Goal: Task Accomplishment & Management: Complete application form

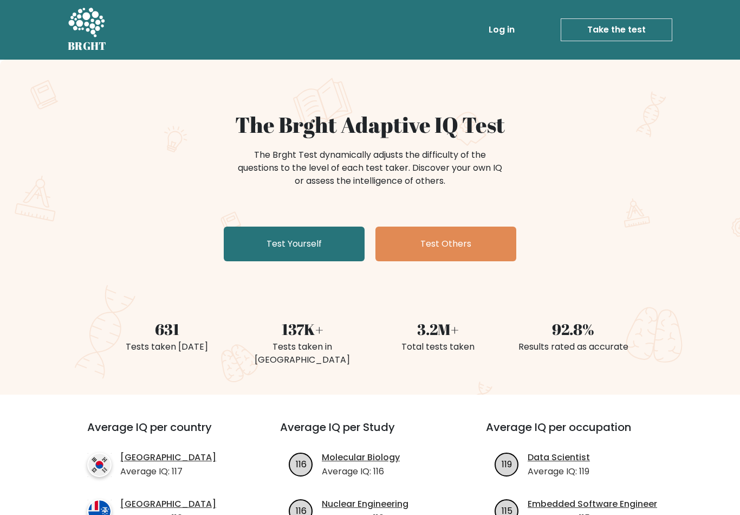
click at [248, 249] on link "Test Yourself" at bounding box center [294, 243] width 141 height 35
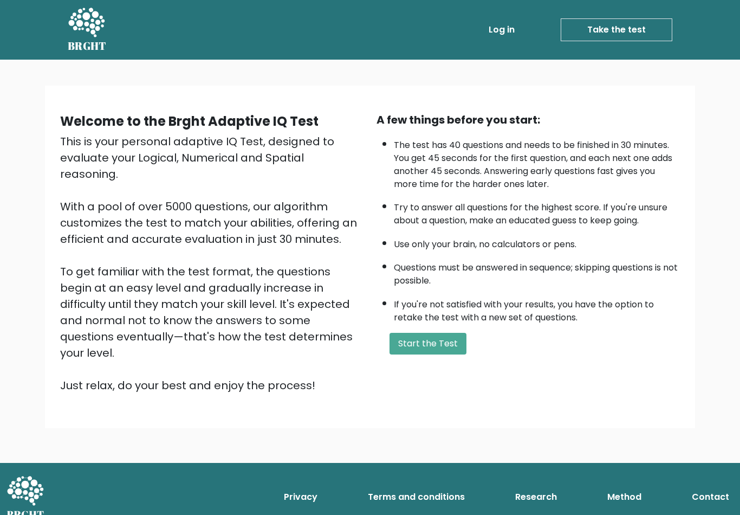
click at [443, 354] on button "Start the Test" at bounding box center [428, 344] width 77 height 22
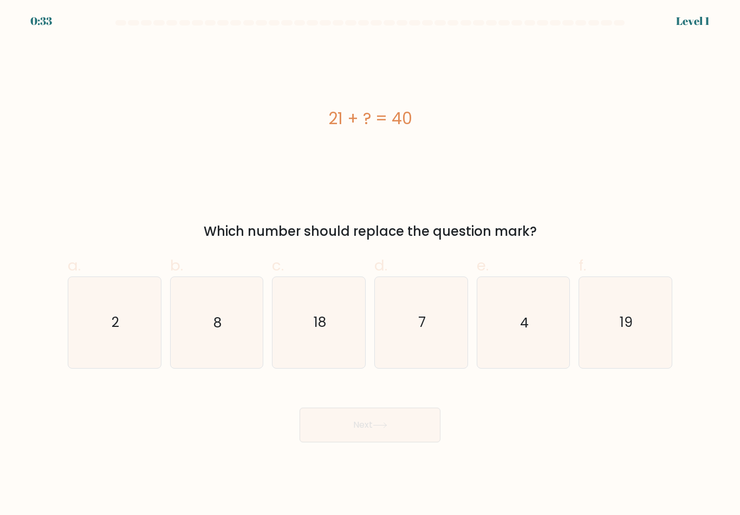
click at [622, 327] on text "19" at bounding box center [626, 322] width 13 height 19
click at [371, 264] on input "f. 19" at bounding box center [370, 260] width 1 height 7
radio input "true"
click at [408, 417] on button "Next" at bounding box center [370, 424] width 141 height 35
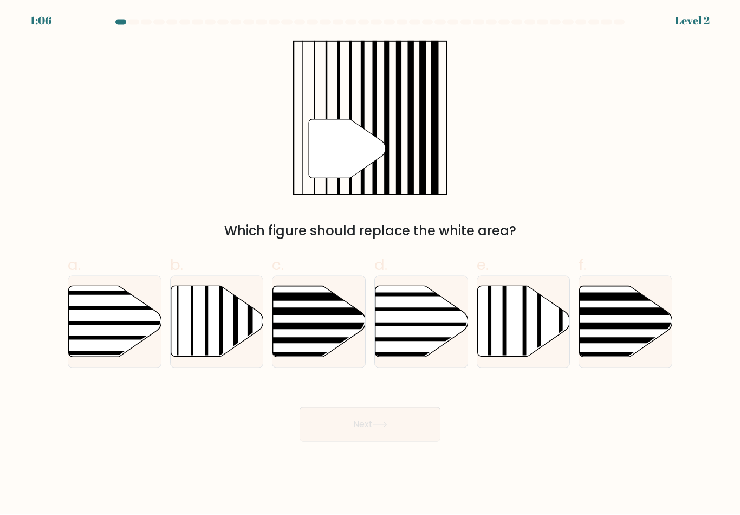
scroll to position [17, 0]
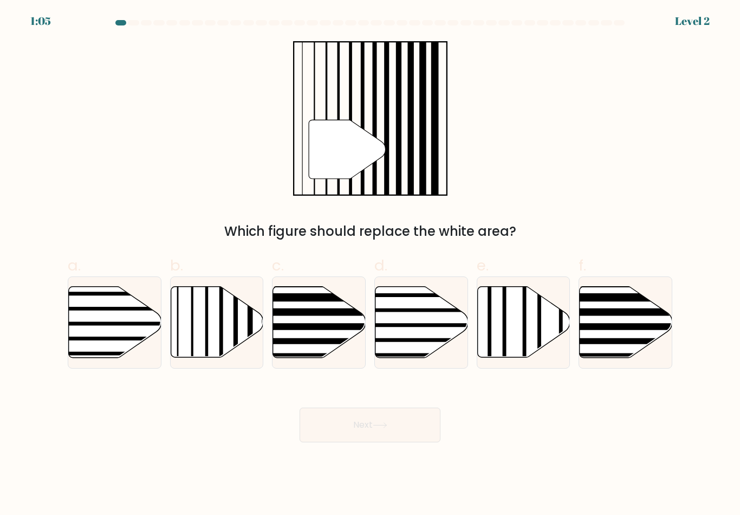
click at [202, 323] on icon at bounding box center [217, 322] width 93 height 71
click at [370, 264] on input "b." at bounding box center [370, 260] width 1 height 7
radio input "true"
click at [344, 416] on button "Next" at bounding box center [370, 424] width 141 height 35
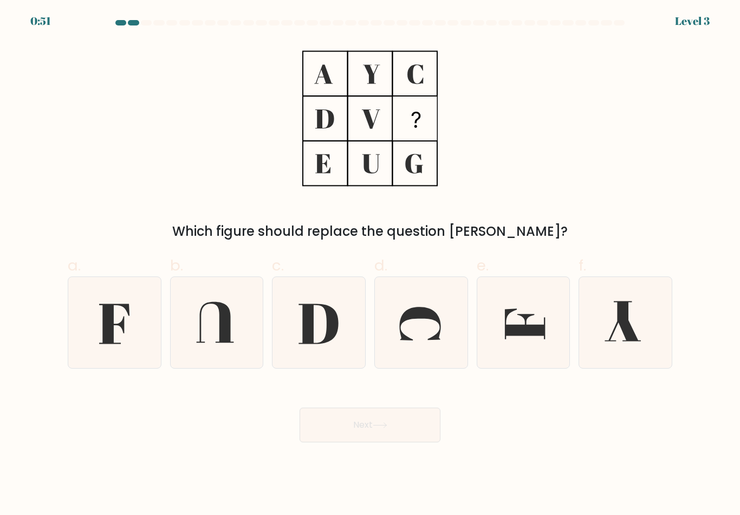
click at [322, 326] on icon at bounding box center [319, 322] width 90 height 90
click at [370, 264] on input "c." at bounding box center [370, 260] width 1 height 7
radio input "true"
click at [387, 422] on icon at bounding box center [380, 425] width 15 height 6
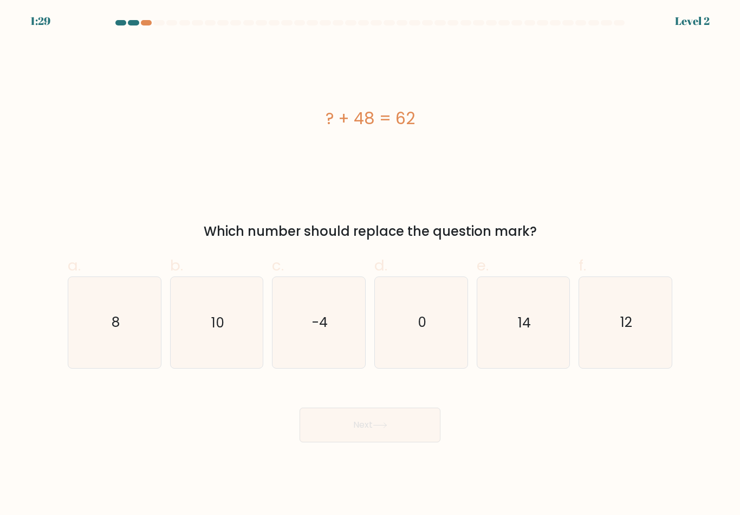
click at [542, 292] on icon "14" at bounding box center [523, 322] width 90 height 90
click at [371, 264] on input "e. 14" at bounding box center [370, 260] width 1 height 7
radio input "true"
click at [431, 412] on button "Next" at bounding box center [370, 424] width 141 height 35
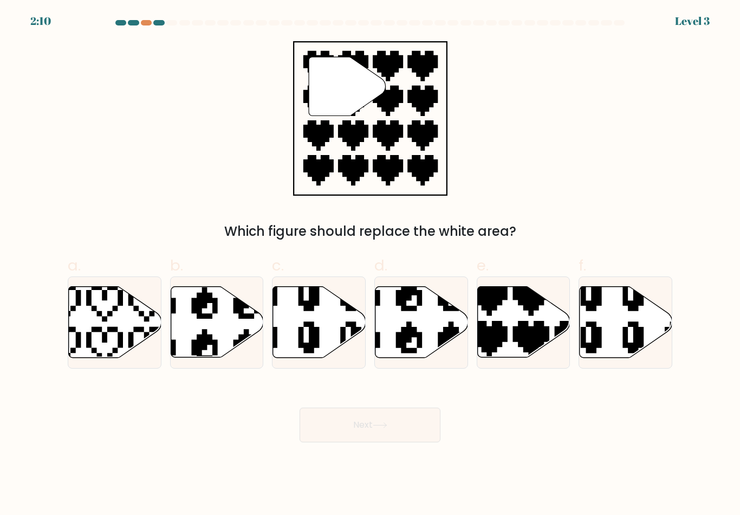
click at [522, 319] on icon at bounding box center [552, 360] width 163 height 163
click at [371, 264] on input "e." at bounding box center [370, 260] width 1 height 7
radio input "true"
click at [415, 412] on button "Next" at bounding box center [370, 424] width 141 height 35
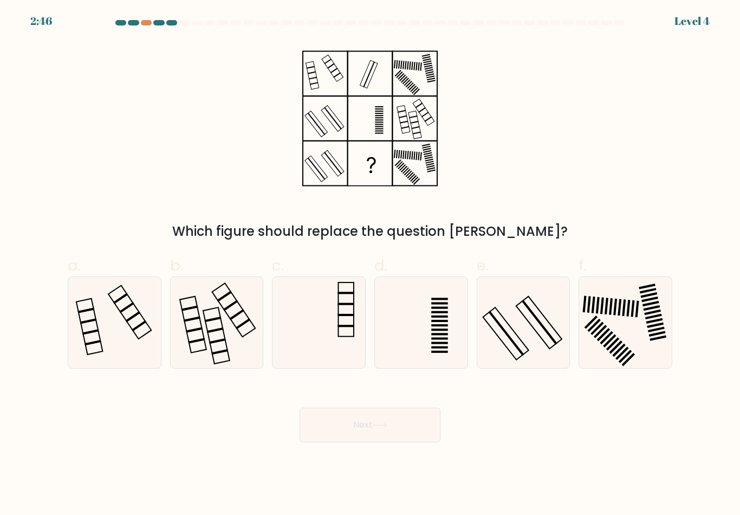
click at [350, 305] on icon at bounding box center [319, 322] width 90 height 90
click at [370, 264] on input "c." at bounding box center [370, 260] width 1 height 7
radio input "true"
click at [412, 407] on button "Next" at bounding box center [370, 424] width 141 height 35
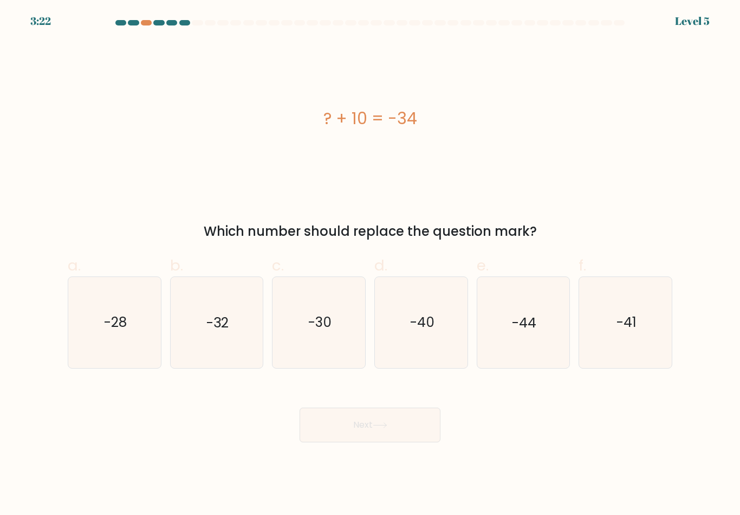
click at [523, 318] on text "-44" at bounding box center [524, 322] width 24 height 19
click at [371, 264] on input "e. -44" at bounding box center [370, 260] width 1 height 7
radio input "true"
click at [390, 407] on button "Next" at bounding box center [370, 424] width 141 height 35
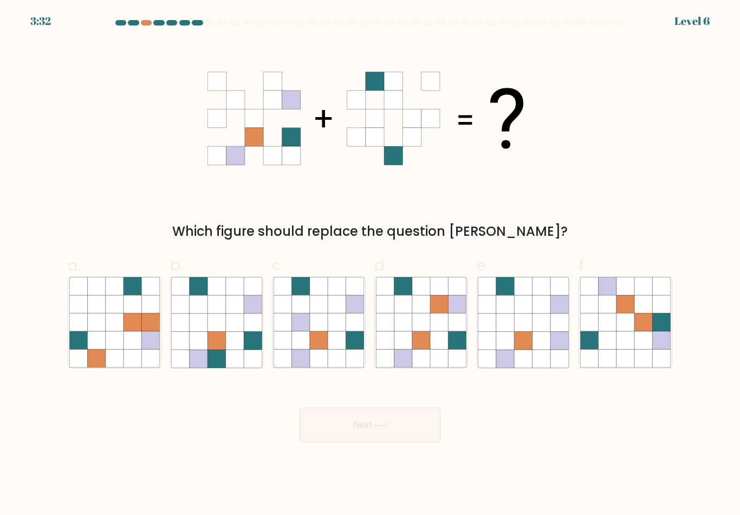
click at [219, 332] on icon at bounding box center [217, 341] width 18 height 18
click at [370, 264] on input "b." at bounding box center [370, 260] width 1 height 7
radio input "true"
click at [335, 420] on button "Next" at bounding box center [370, 424] width 141 height 35
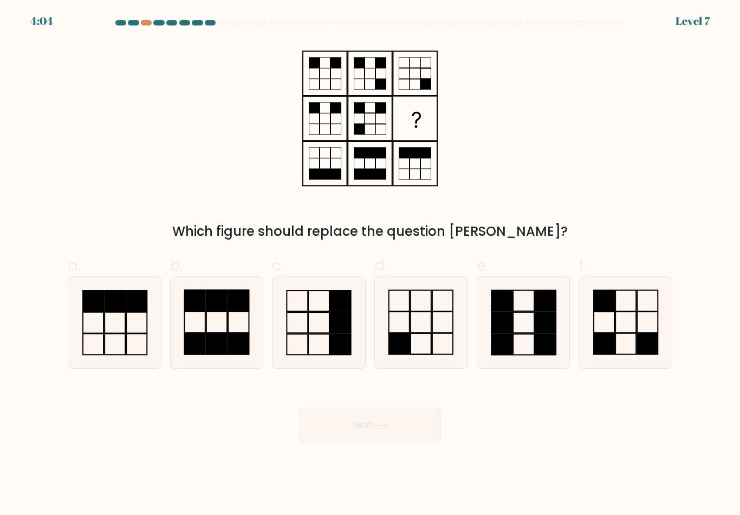
click at [418, 381] on div "Next" at bounding box center [370, 411] width 618 height 61
click at [452, 318] on rect at bounding box center [442, 322] width 21 height 21
click at [371, 264] on input "d." at bounding box center [370, 260] width 1 height 7
radio input "true"
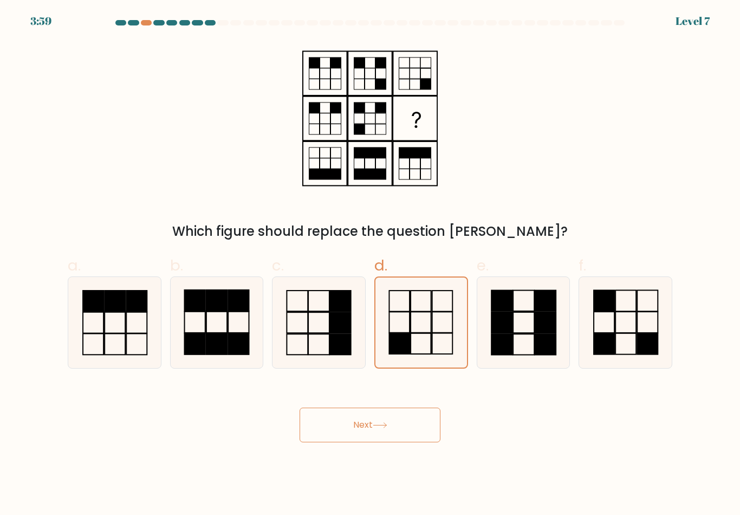
click at [365, 423] on button "Next" at bounding box center [370, 424] width 141 height 35
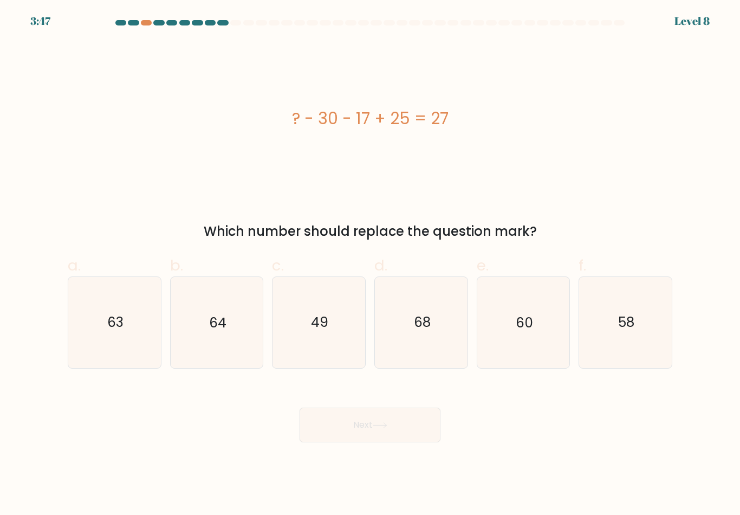
click at [333, 336] on icon "49" at bounding box center [319, 322] width 90 height 90
click at [370, 264] on input "c. 49" at bounding box center [370, 260] width 1 height 7
radio input "true"
click at [407, 419] on button "Next" at bounding box center [370, 424] width 141 height 35
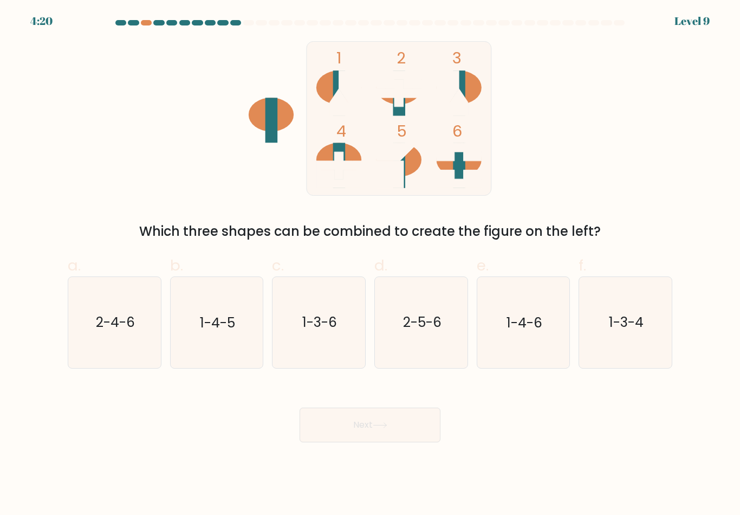
click at [148, 18] on div "4:20 Level 9" at bounding box center [370, 14] width 740 height 29
click at [143, 28] on div at bounding box center [370, 25] width 618 height 10
click at [340, 325] on icon "1-3-6" at bounding box center [319, 322] width 90 height 90
click at [370, 264] on input "c. 1-3-6" at bounding box center [370, 260] width 1 height 7
radio input "true"
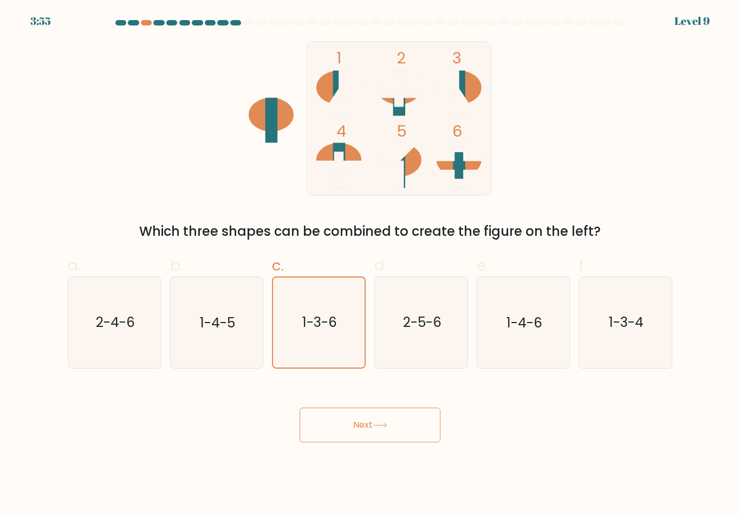
click at [364, 428] on button "Next" at bounding box center [370, 424] width 141 height 35
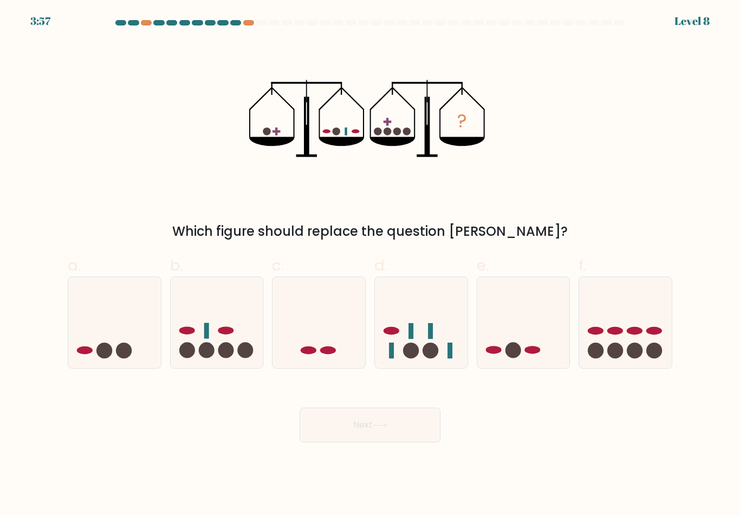
click at [224, 329] on icon at bounding box center [217, 322] width 93 height 76
click at [370, 264] on input "b." at bounding box center [370, 260] width 1 height 7
radio input "true"
click at [365, 441] on button "Next" at bounding box center [370, 424] width 141 height 35
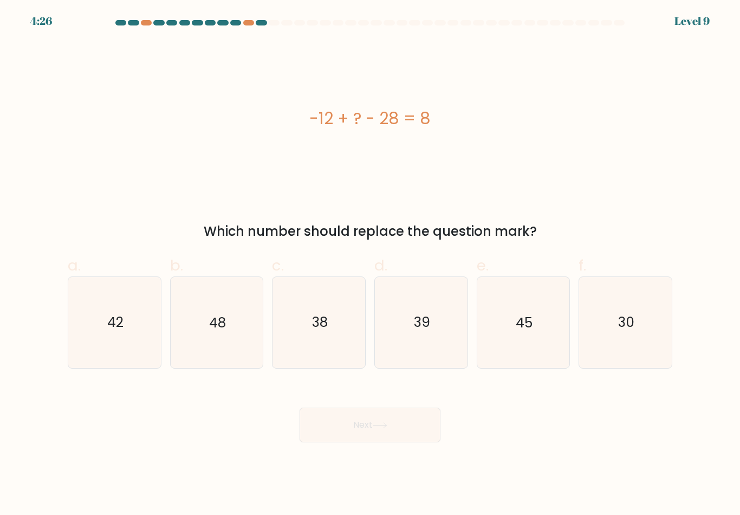
click at [255, 324] on icon "48" at bounding box center [216, 322] width 90 height 90
click at [370, 264] on input "b. 48" at bounding box center [370, 260] width 1 height 7
radio input "true"
click at [414, 431] on button "Next" at bounding box center [370, 424] width 141 height 35
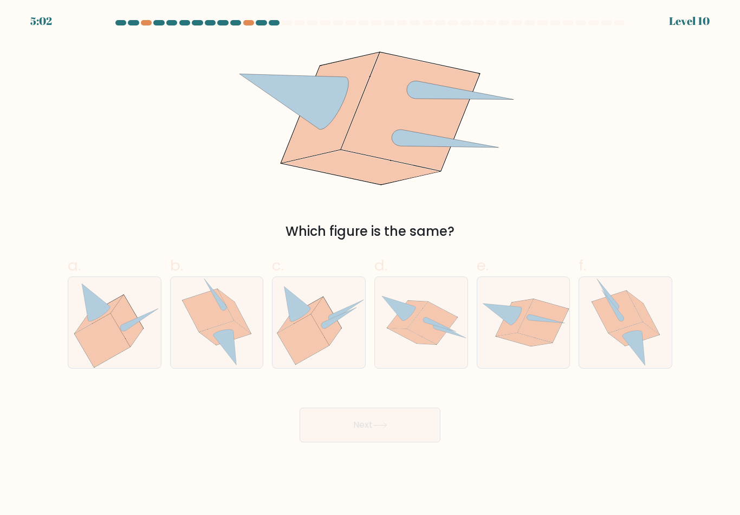
click at [319, 333] on icon at bounding box center [303, 339] width 51 height 50
click at [370, 264] on input "c." at bounding box center [370, 260] width 1 height 7
radio input "true"
click at [387, 441] on button "Next" at bounding box center [370, 424] width 141 height 35
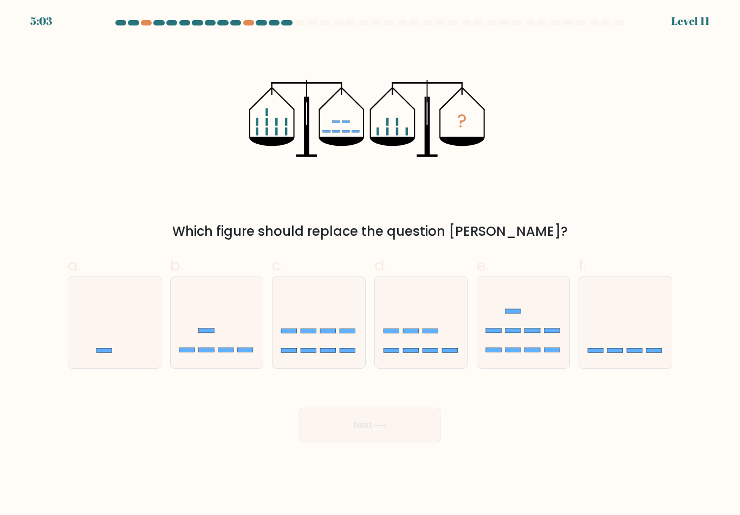
click at [607, 331] on icon at bounding box center [625, 322] width 93 height 76
click at [371, 264] on input "f." at bounding box center [370, 260] width 1 height 7
radio input "true"
click at [399, 424] on button "Next" at bounding box center [370, 424] width 141 height 35
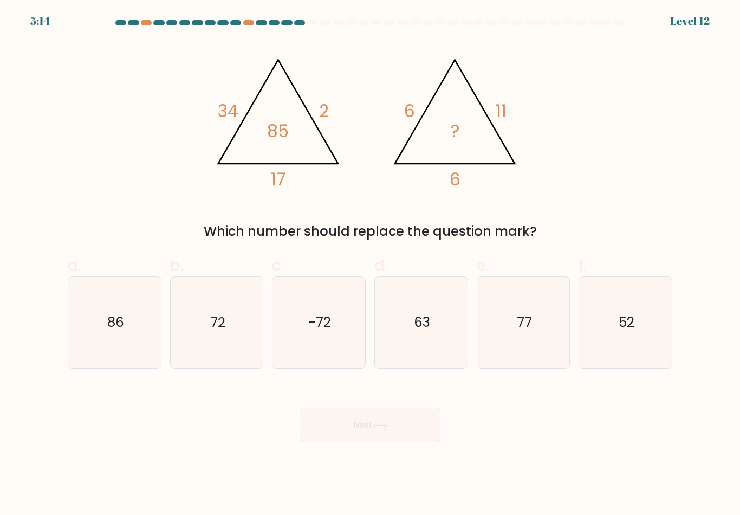
click at [243, 333] on icon "72" at bounding box center [216, 322] width 90 height 90
click at [370, 264] on input "b. 72" at bounding box center [370, 260] width 1 height 7
radio input "true"
click at [387, 428] on icon at bounding box center [380, 425] width 15 height 6
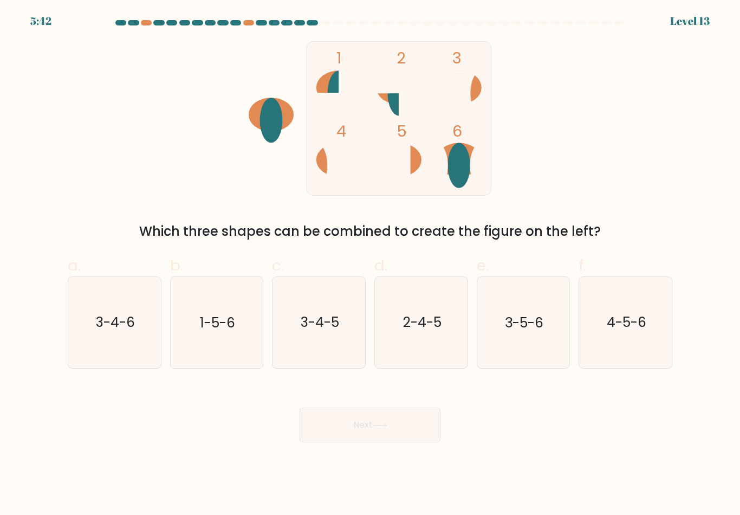
click at [133, 344] on icon "3-4-6" at bounding box center [114, 322] width 90 height 90
click at [370, 264] on input "a. 3-4-6" at bounding box center [370, 260] width 1 height 7
radio input "true"
click at [372, 442] on button "Next" at bounding box center [370, 424] width 141 height 35
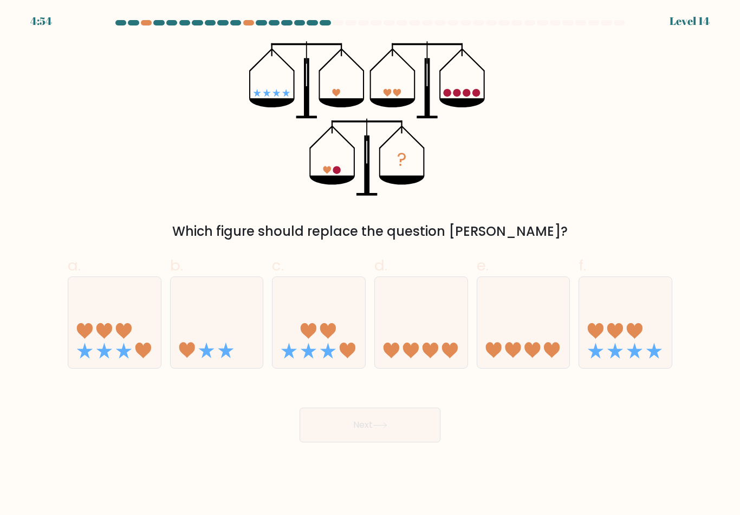
click at [208, 317] on icon at bounding box center [217, 322] width 93 height 76
click at [370, 264] on input "b." at bounding box center [370, 260] width 1 height 7
radio input "true"
click at [383, 421] on button "Next" at bounding box center [370, 424] width 141 height 35
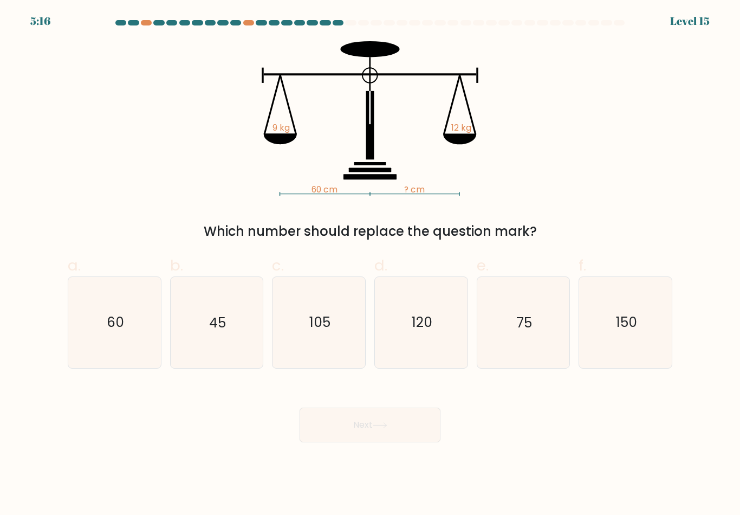
click at [113, 344] on icon "60" at bounding box center [114, 322] width 90 height 90
click at [370, 264] on input "a. 60" at bounding box center [370, 260] width 1 height 7
radio input "true"
click at [378, 435] on button "Next" at bounding box center [370, 424] width 141 height 35
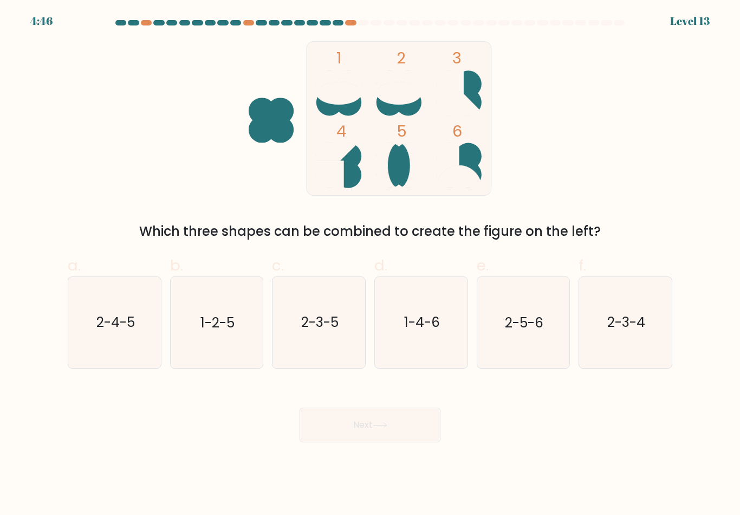
click at [236, 306] on icon "1-2-5" at bounding box center [216, 322] width 90 height 90
click at [370, 264] on input "b. 1-2-5" at bounding box center [370, 260] width 1 height 7
radio input "true"
click at [400, 434] on button "Next" at bounding box center [370, 424] width 141 height 35
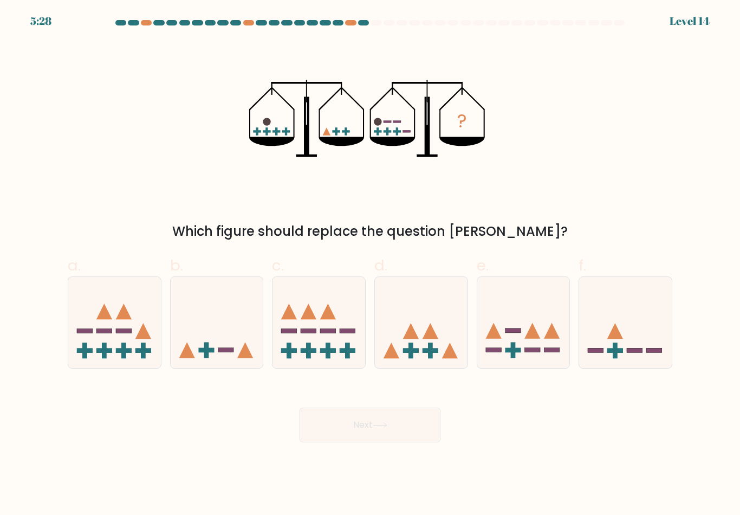
click at [392, 434] on button "Next" at bounding box center [370, 424] width 141 height 35
click at [619, 304] on icon at bounding box center [625, 322] width 93 height 76
click at [371, 264] on input "f." at bounding box center [370, 260] width 1 height 7
radio input "true"
click at [417, 433] on button "Next" at bounding box center [370, 424] width 141 height 35
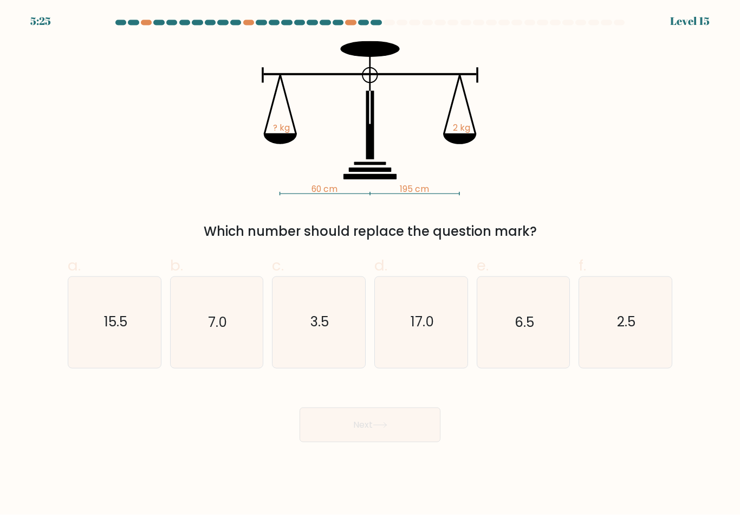
scroll to position [1, 0]
click at [366, 77] on icon "60 cm 195 cm ? kg 2 kg" at bounding box center [370, 118] width 325 height 154
click at [520, 328] on text "6.5" at bounding box center [525, 322] width 20 height 19
click at [371, 264] on input "e. 6.5" at bounding box center [370, 260] width 1 height 7
radio input "true"
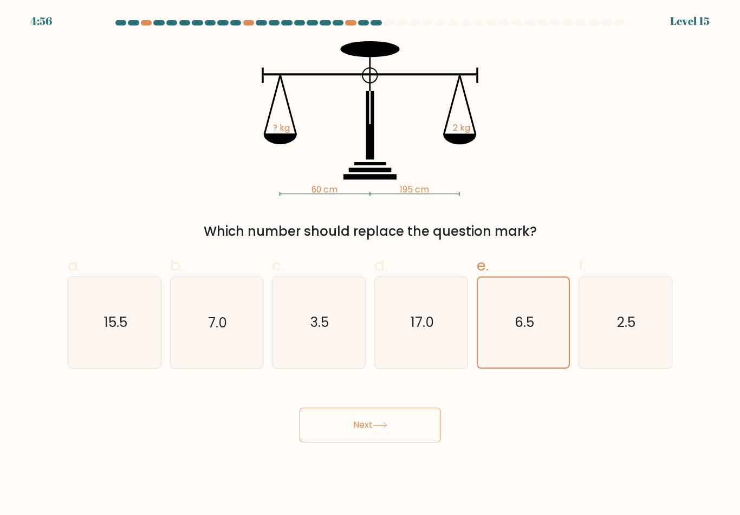
click at [404, 432] on button "Next" at bounding box center [370, 424] width 141 height 35
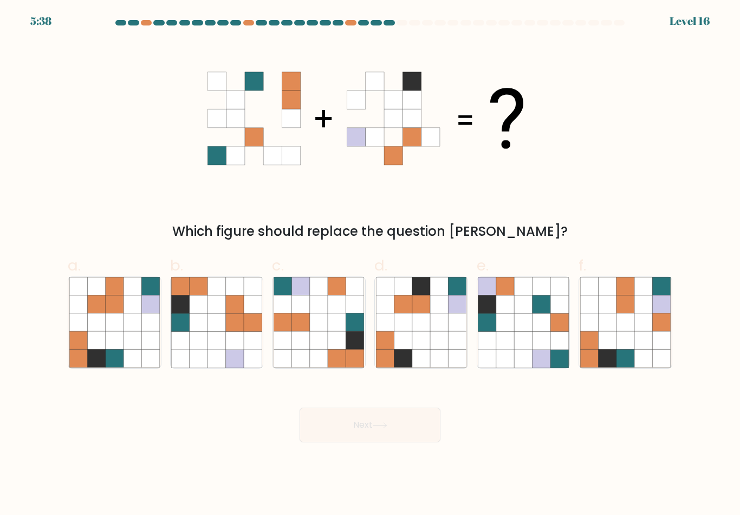
scroll to position [6, 0]
click at [398, 20] on div at bounding box center [370, 25] width 618 height 10
click at [430, 21] on div at bounding box center [370, 25] width 618 height 10
click at [449, 349] on icon at bounding box center [457, 358] width 18 height 18
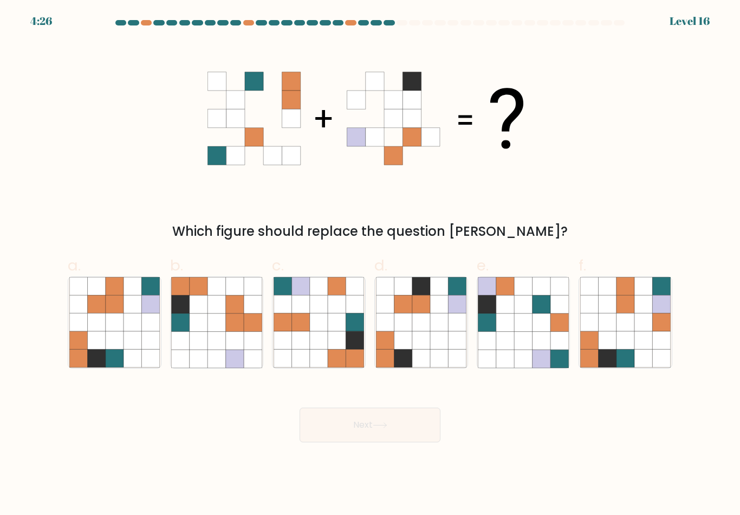
click at [371, 264] on input "d." at bounding box center [370, 260] width 1 height 7
radio input "true"
click at [406, 420] on button "Next" at bounding box center [370, 424] width 141 height 35
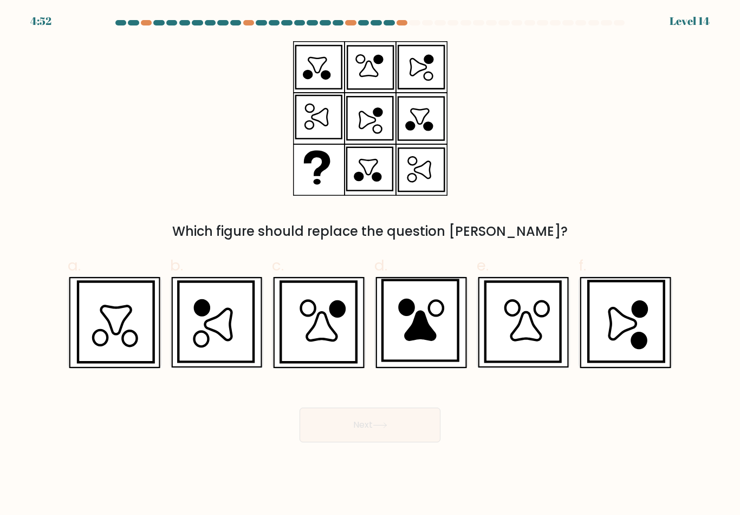
click at [230, 331] on icon at bounding box center [218, 324] width 27 height 31
click at [370, 264] on input "b." at bounding box center [370, 260] width 1 height 7
radio input "true"
click at [340, 432] on button "Next" at bounding box center [370, 424] width 141 height 35
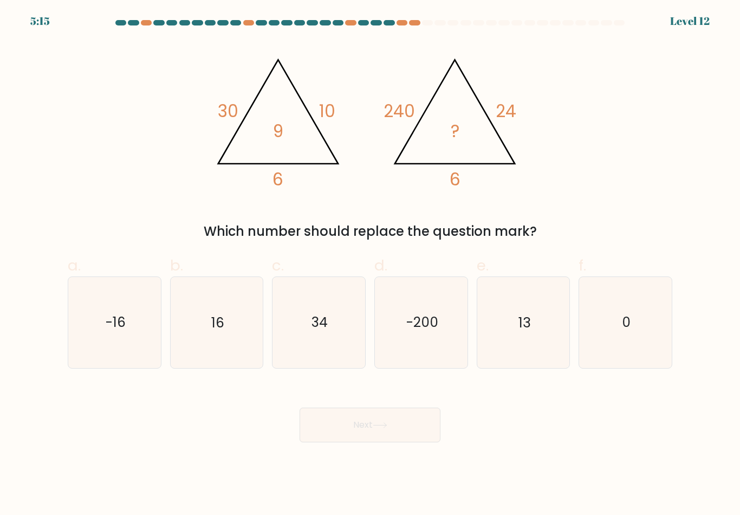
click at [509, 342] on icon "13" at bounding box center [523, 322] width 90 height 90
click at [371, 264] on input "e. 13" at bounding box center [370, 260] width 1 height 7
radio input "true"
click at [411, 421] on button "Next" at bounding box center [370, 424] width 141 height 35
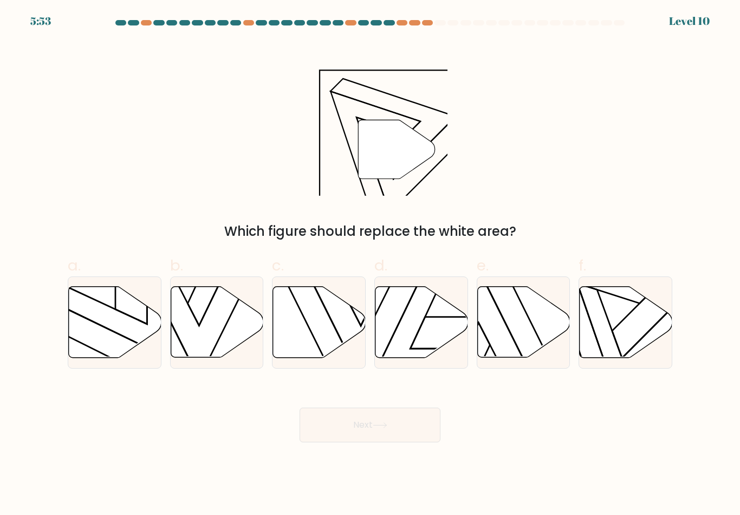
click at [602, 339] on icon at bounding box center [626, 322] width 93 height 71
click at [371, 264] on input "f." at bounding box center [370, 260] width 1 height 7
radio input "true"
click at [400, 432] on button "Next" at bounding box center [370, 424] width 141 height 35
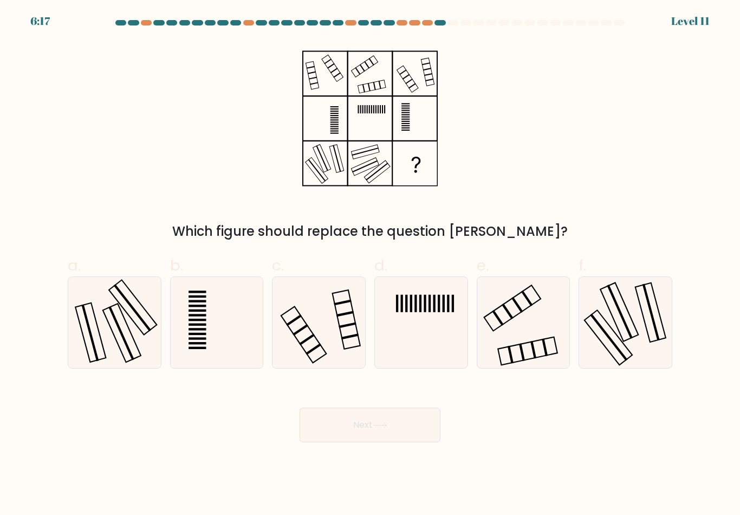
click at [133, 349] on icon at bounding box center [114, 322] width 90 height 90
click at [370, 264] on input "a." at bounding box center [370, 260] width 1 height 7
radio input "true"
click at [384, 430] on button "Next" at bounding box center [370, 424] width 141 height 35
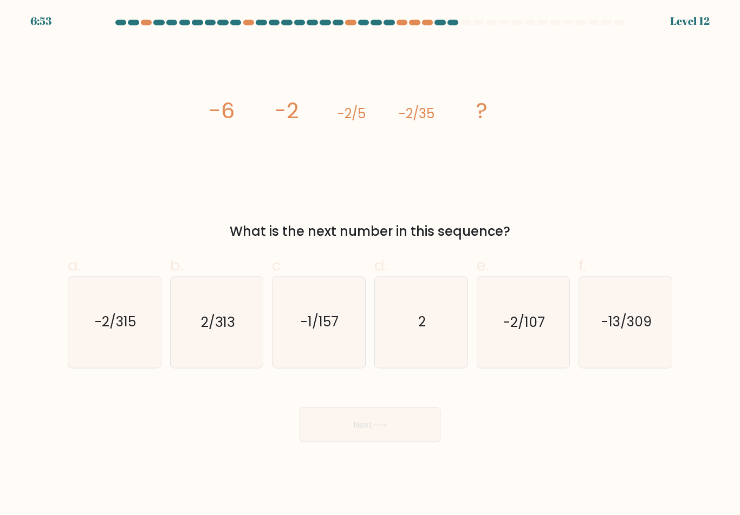
scroll to position [8, 0]
click at [128, 340] on icon "-2/315" at bounding box center [114, 322] width 90 height 90
click at [370, 264] on input "a. -2/315" at bounding box center [370, 260] width 1 height 7
radio input "true"
click at [348, 415] on button "Next" at bounding box center [370, 424] width 141 height 35
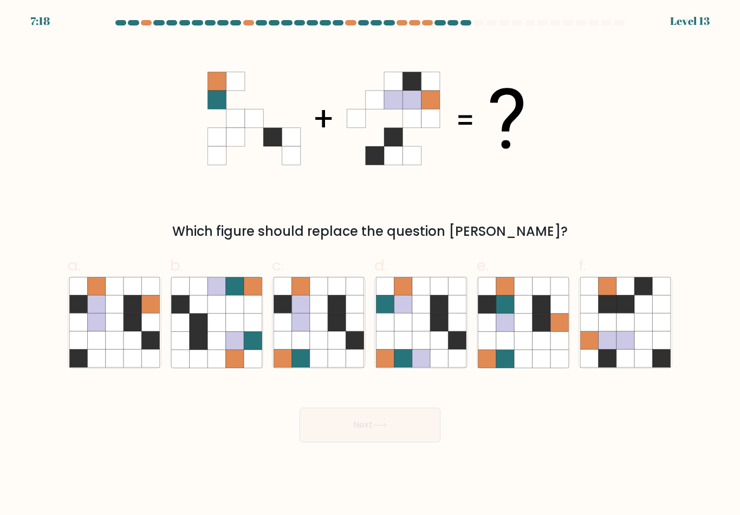
click at [326, 328] on icon at bounding box center [319, 322] width 18 height 18
click at [370, 264] on input "c." at bounding box center [370, 260] width 1 height 7
radio input "true"
click at [358, 418] on button "Next" at bounding box center [370, 424] width 141 height 35
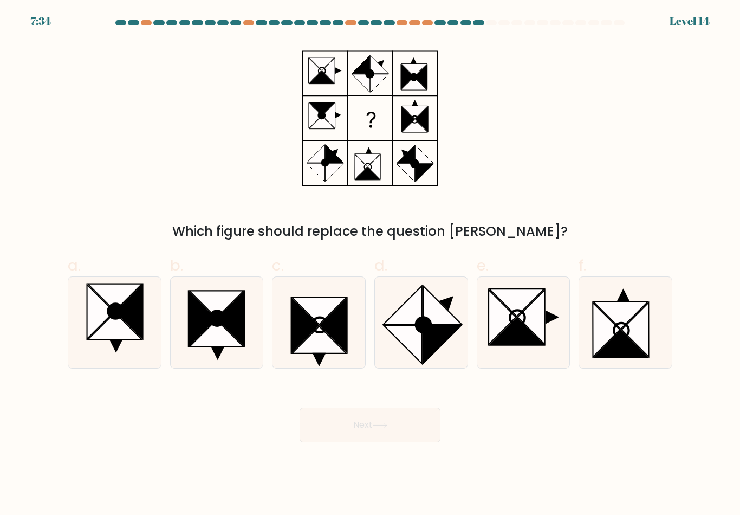
click at [437, 319] on icon at bounding box center [442, 305] width 38 height 38
click at [371, 264] on input "d." at bounding box center [370, 260] width 1 height 7
radio input "true"
click at [398, 419] on button "Next" at bounding box center [370, 424] width 141 height 35
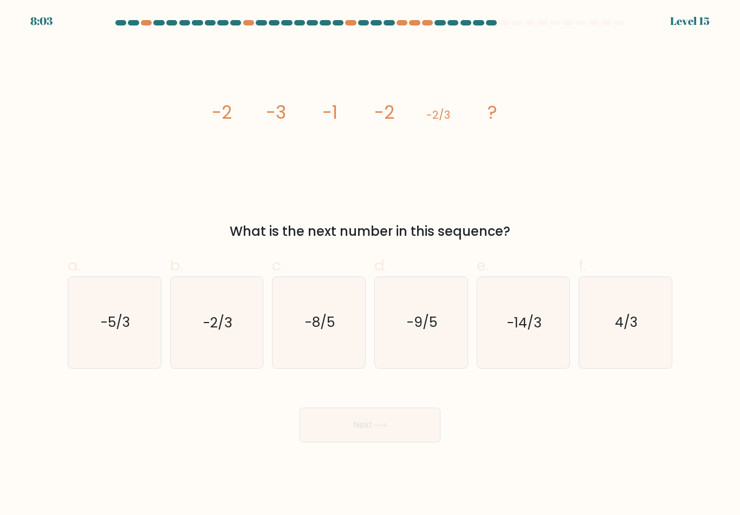
click at [136, 342] on icon "-5/3" at bounding box center [114, 322] width 90 height 90
click at [370, 264] on input "a. -5/3" at bounding box center [370, 260] width 1 height 7
radio input "true"
click at [335, 429] on button "Next" at bounding box center [370, 424] width 141 height 35
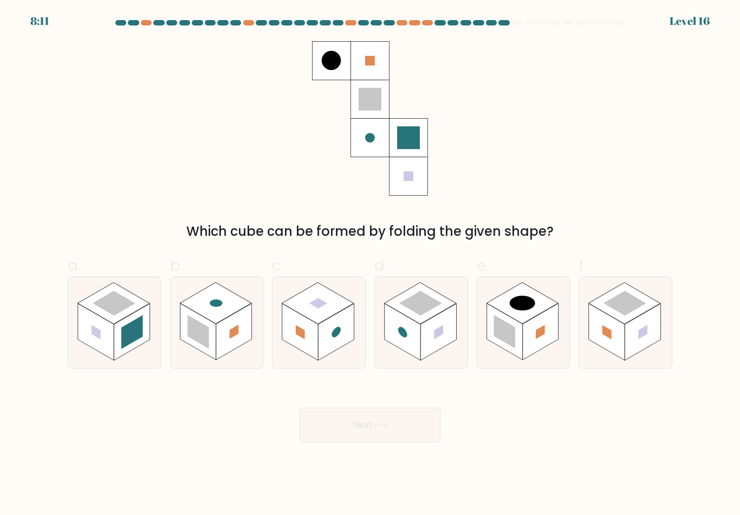
click at [599, 353] on icon at bounding box center [625, 322] width 93 height 90
click at [371, 264] on input "f." at bounding box center [370, 260] width 1 height 7
radio input "true"
click at [391, 425] on button "Next" at bounding box center [370, 424] width 141 height 35
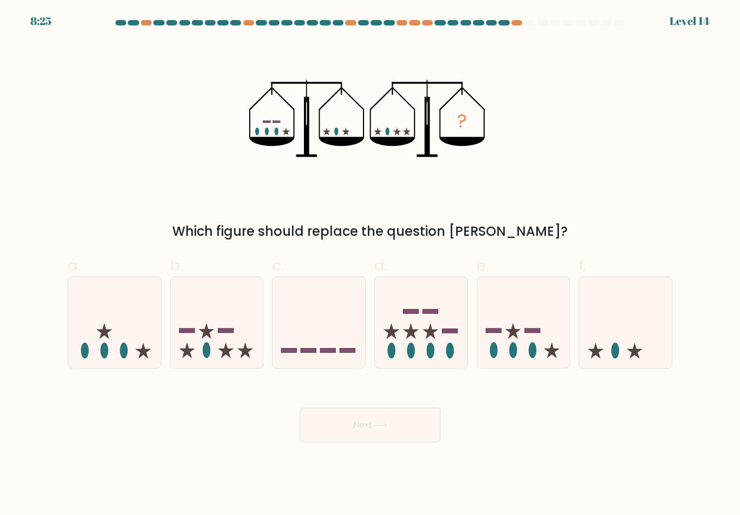
click at [527, 349] on icon at bounding box center [523, 322] width 93 height 76
click at [371, 264] on input "e." at bounding box center [370, 260] width 1 height 7
radio input "true"
click at [398, 425] on button "Next" at bounding box center [370, 424] width 141 height 35
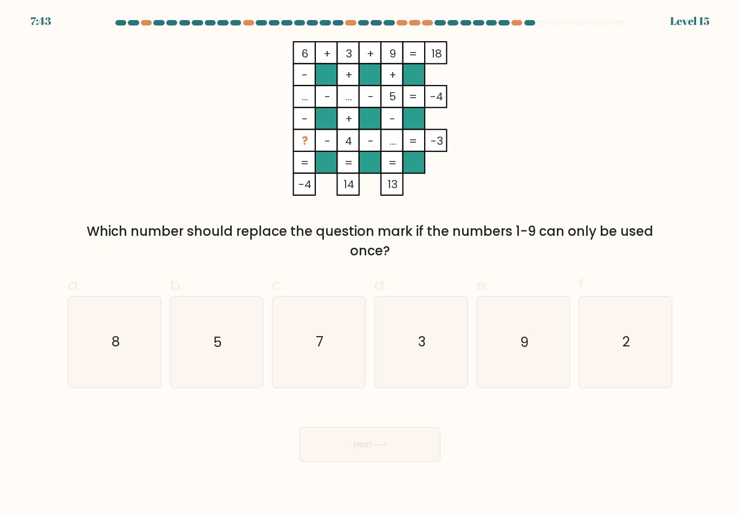
click at [632, 339] on icon "2" at bounding box center [625, 341] width 90 height 90
click at [371, 264] on input "f. 2" at bounding box center [370, 260] width 1 height 7
radio input "true"
click at [400, 445] on button "Next" at bounding box center [370, 444] width 141 height 35
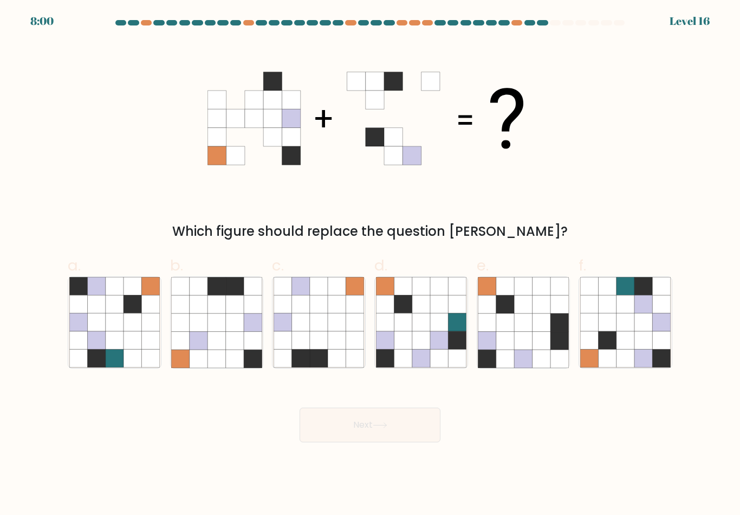
click at [500, 320] on icon at bounding box center [505, 322] width 18 height 18
click at [371, 264] on input "e." at bounding box center [370, 260] width 1 height 7
radio input "true"
click at [394, 418] on button "Next" at bounding box center [370, 424] width 141 height 35
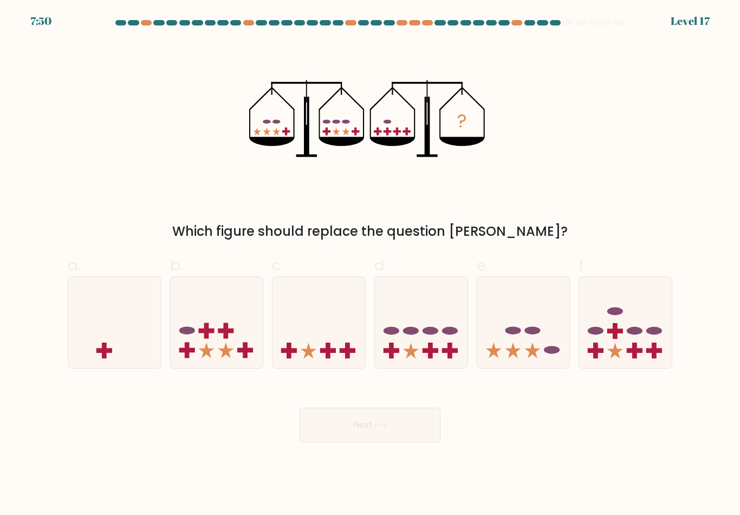
click at [237, 358] on icon at bounding box center [217, 322] width 93 height 76
click at [370, 264] on input "b." at bounding box center [370, 260] width 1 height 7
radio input "true"
click at [353, 425] on button "Next" at bounding box center [370, 424] width 141 height 35
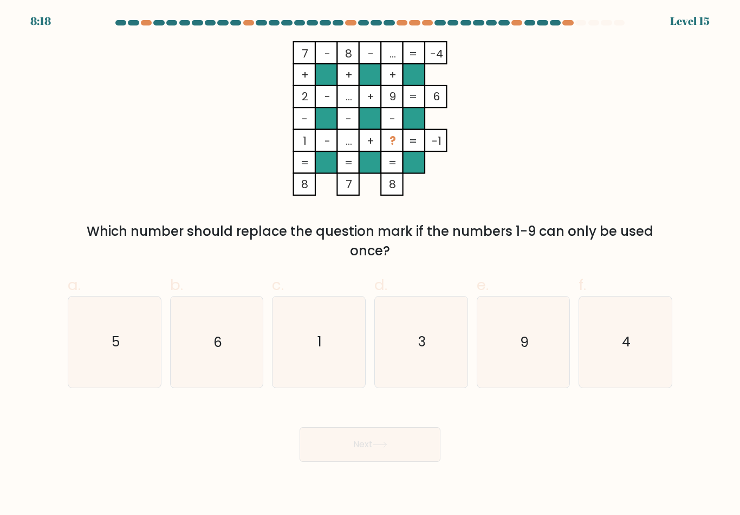
scroll to position [9, 0]
click at [604, 326] on icon "4" at bounding box center [625, 341] width 90 height 90
click at [371, 264] on input "f. 4" at bounding box center [370, 260] width 1 height 7
radio input "true"
click at [422, 428] on button "Next" at bounding box center [370, 444] width 141 height 35
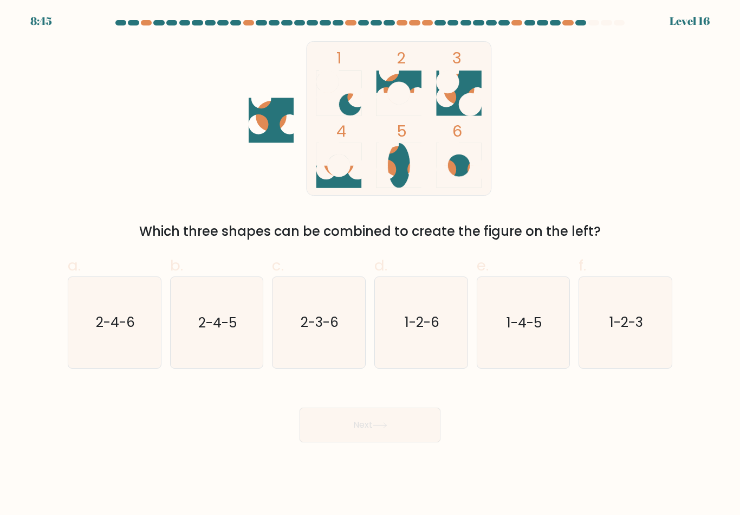
click at [123, 319] on text "2-4-6" at bounding box center [115, 322] width 39 height 19
click at [370, 264] on input "a. 2-4-6" at bounding box center [370, 260] width 1 height 7
radio input "true"
click at [367, 421] on button "Next" at bounding box center [370, 424] width 141 height 35
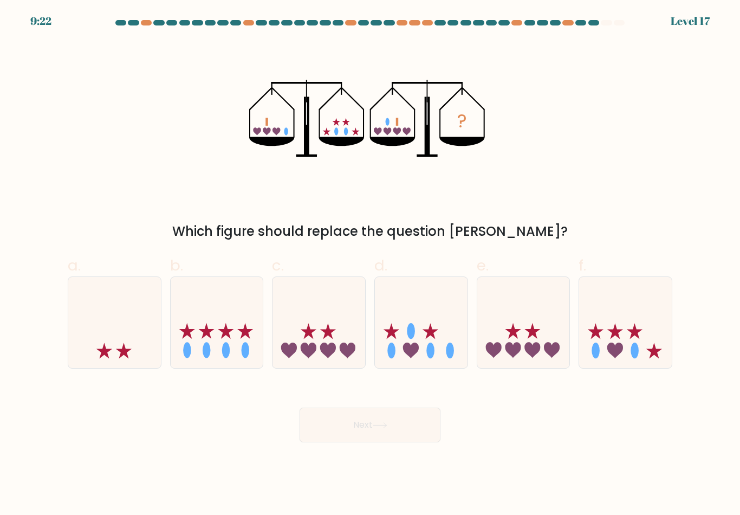
click at [441, 332] on icon at bounding box center [421, 322] width 93 height 76
click at [371, 264] on input "d." at bounding box center [370, 260] width 1 height 7
radio input "true"
click at [407, 423] on button "Next" at bounding box center [370, 424] width 141 height 35
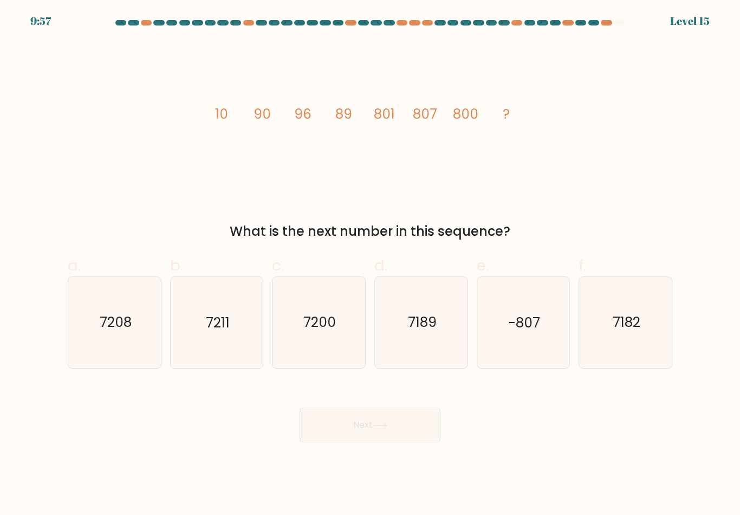
click at [419, 338] on icon "7189" at bounding box center [421, 322] width 90 height 90
click at [371, 264] on input "d. 7189" at bounding box center [370, 260] width 1 height 7
radio input "true"
click at [334, 338] on icon "7200" at bounding box center [319, 322] width 90 height 90
click at [370, 264] on input "c. 7200" at bounding box center [370, 260] width 1 height 7
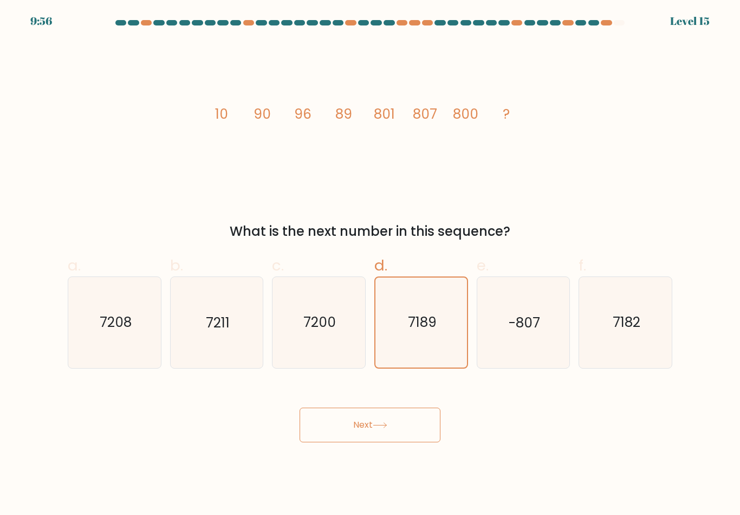
radio input "true"
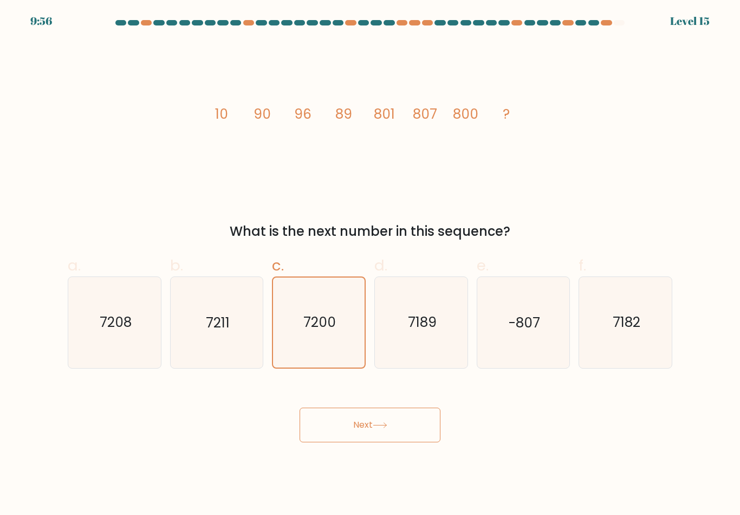
click at [372, 407] on button "Next" at bounding box center [370, 424] width 141 height 35
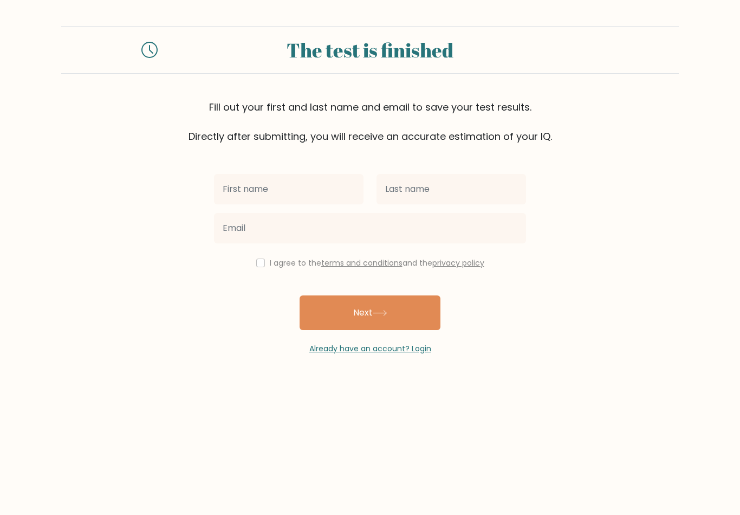
click at [409, 422] on body "The test is finished Fill out your first and last name and email to save your t…" at bounding box center [370, 257] width 740 height 515
click at [258, 264] on input "checkbox" at bounding box center [260, 262] width 9 height 9
checkbox input "true"
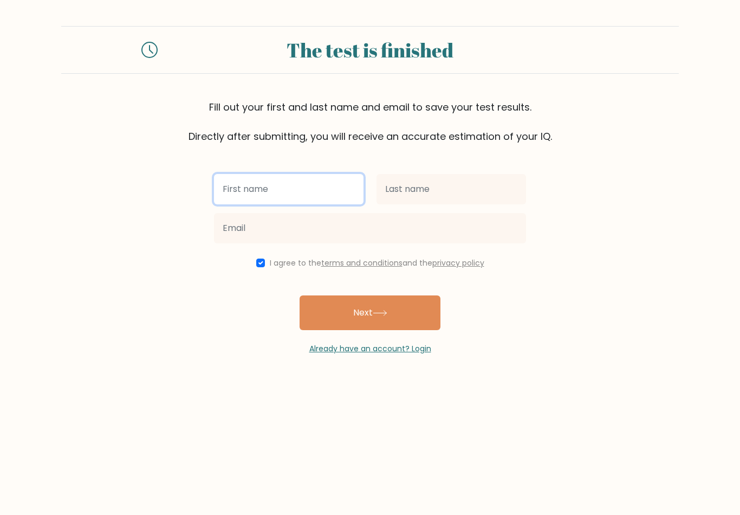
click at [275, 203] on input "text" at bounding box center [289, 189] width 150 height 30
type input "Ahmar"
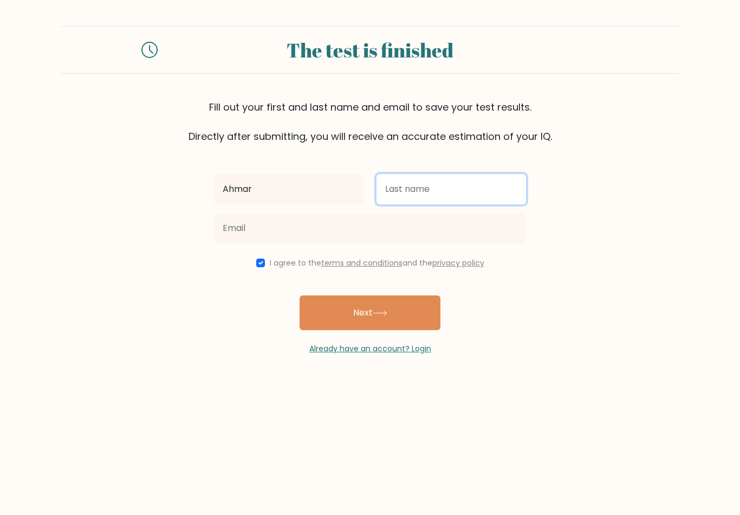
click at [430, 189] on input "text" at bounding box center [452, 189] width 150 height 30
type input "Rahim"
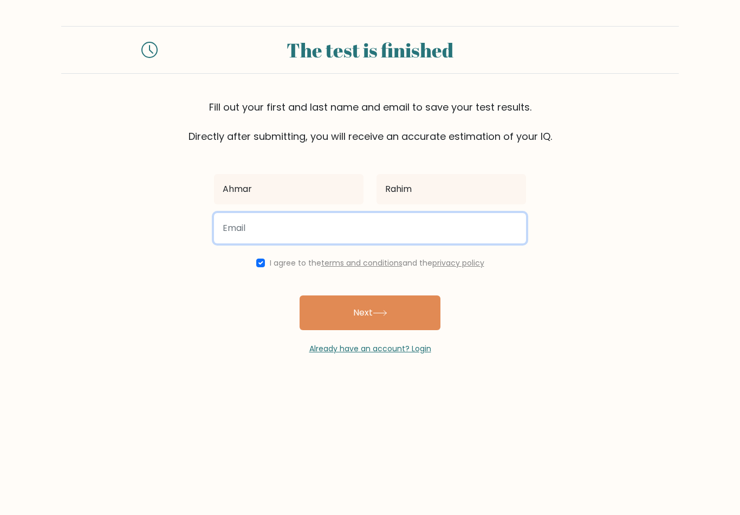
click at [422, 222] on input "email" at bounding box center [370, 228] width 312 height 30
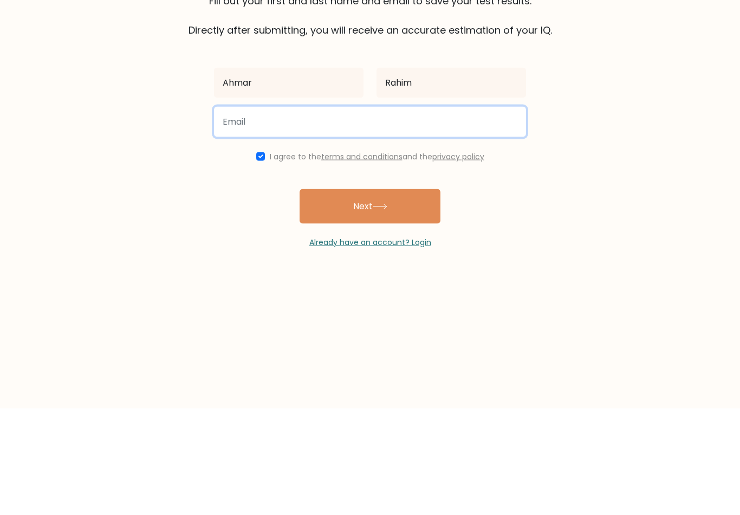
type input "a"
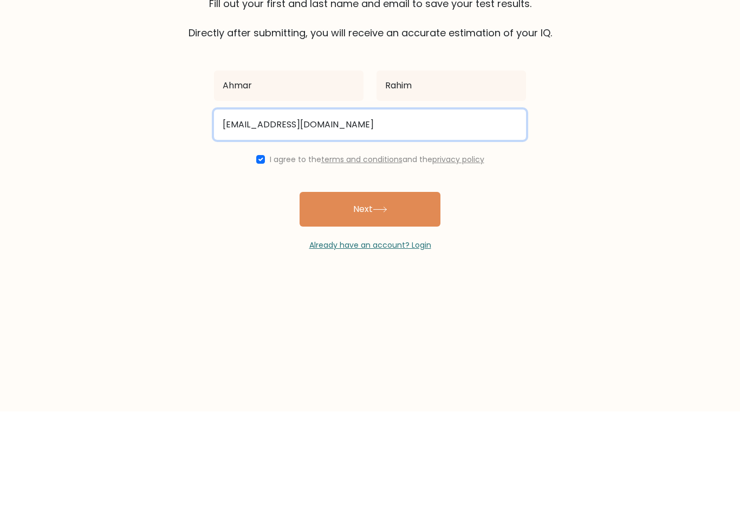
type input "isabelrivera310@yahoo.com"
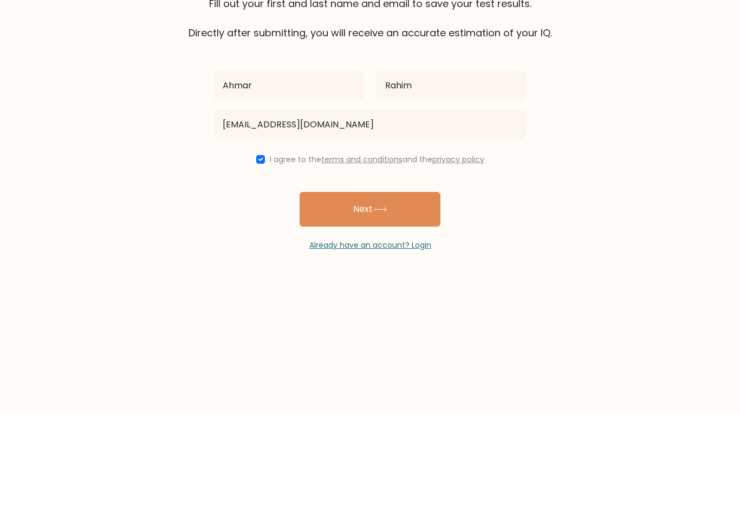
click at [409, 295] on button "Next" at bounding box center [370, 312] width 141 height 35
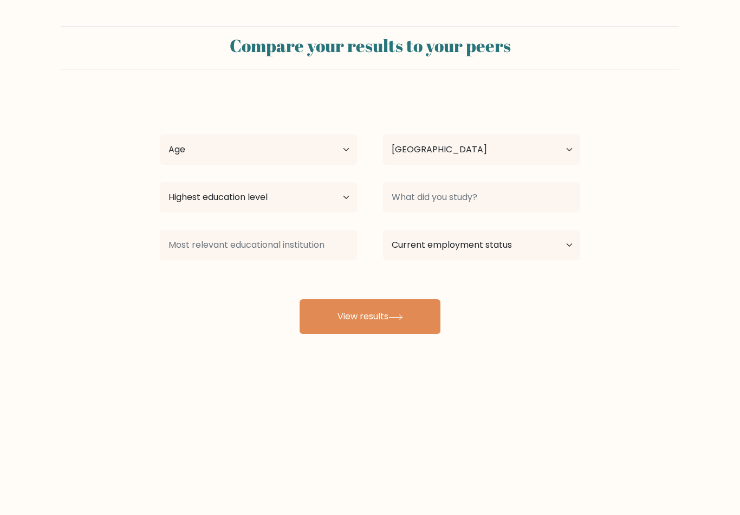
select select "US"
click at [280, 163] on select "Age Under 18 years old 18-24 years old 25-34 years old 35-44 years old 45-54 ye…" at bounding box center [258, 149] width 197 height 30
select select "18_24"
click at [325, 207] on select "Highest education level No schooling Primary Lower Secondary Upper Secondary Oc…" at bounding box center [258, 197] width 197 height 30
select select "upper_secondary"
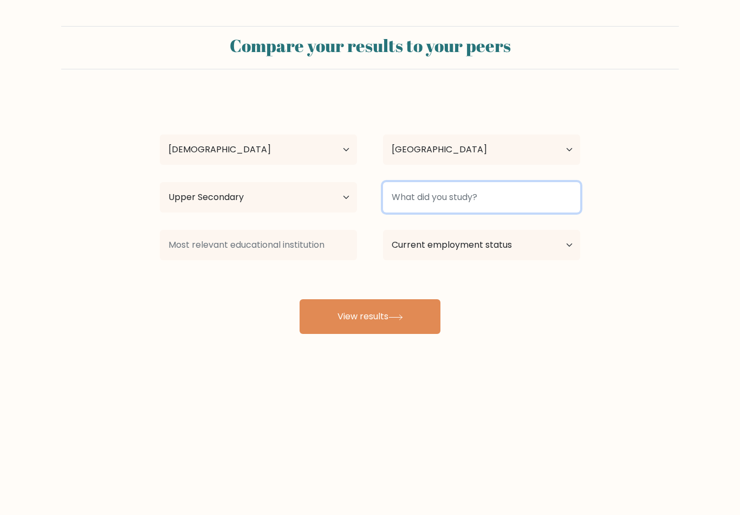
click at [436, 211] on input at bounding box center [481, 197] width 197 height 30
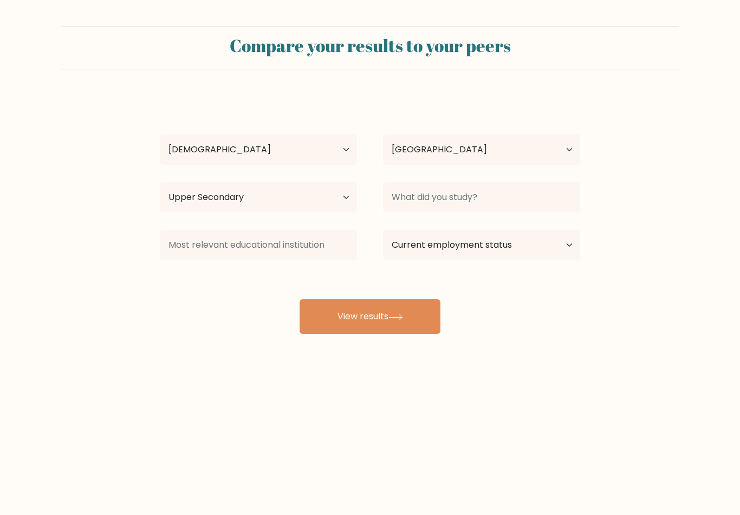
click at [515, 92] on form "Compare your results to your peers Ahmar Rahim Age Under 18 years old 18-24 yea…" at bounding box center [370, 180] width 740 height 308
click at [493, 246] on select "Current employment status Employed Student Retired Other / prefer not to answer" at bounding box center [481, 245] width 197 height 30
select select "employed"
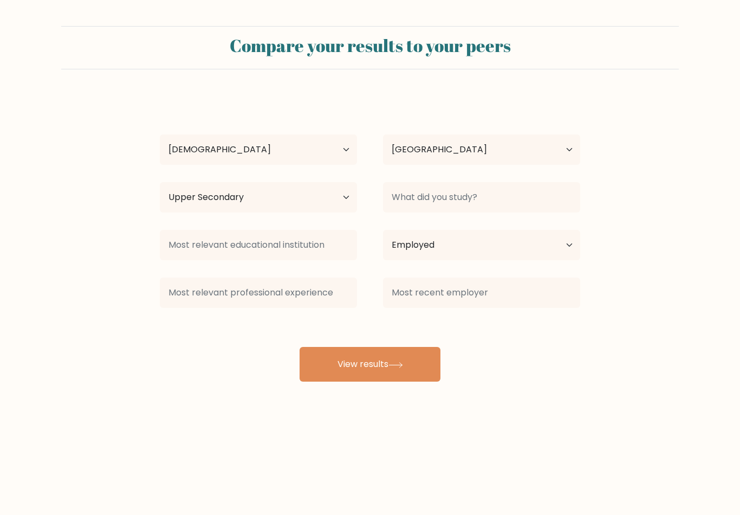
click at [393, 323] on div "Ahmar Rahim Age Under 18 years old 18-24 years old 25-34 years old 35-44 years …" at bounding box center [369, 238] width 433 height 286
click at [396, 368] on icon at bounding box center [396, 365] width 15 height 6
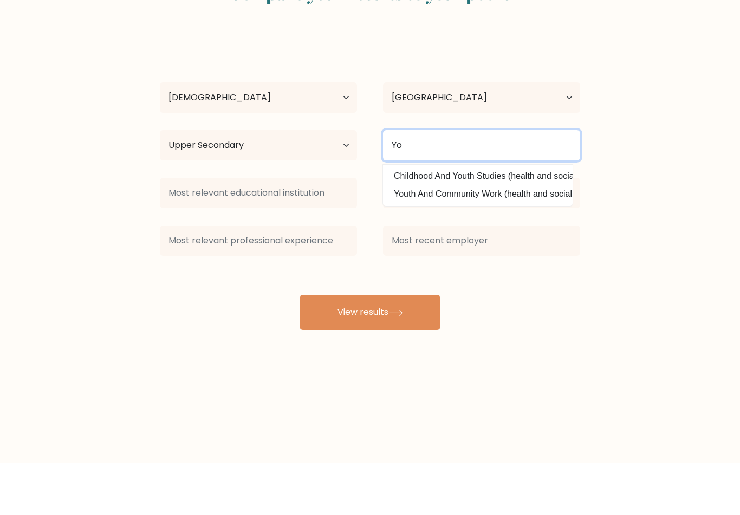
type input "Yo"
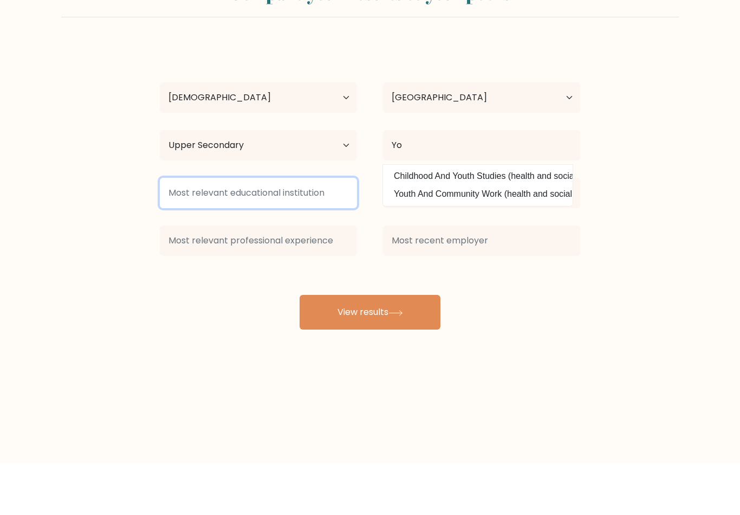
click at [310, 230] on input at bounding box center [258, 245] width 197 height 30
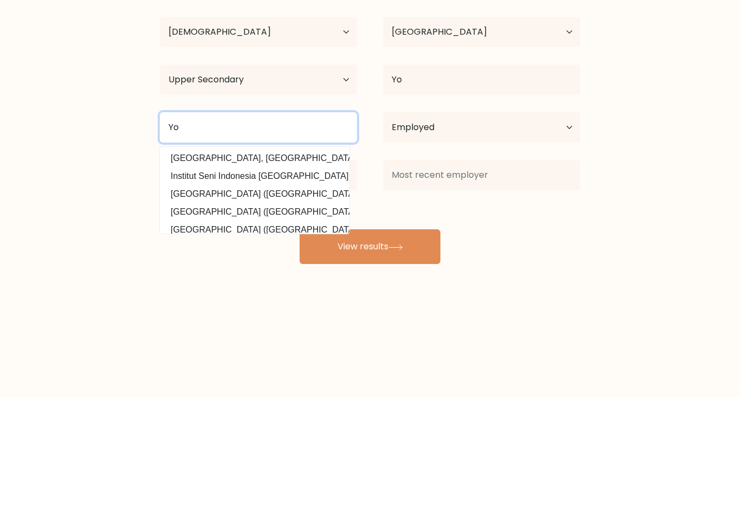
type input "Yo"
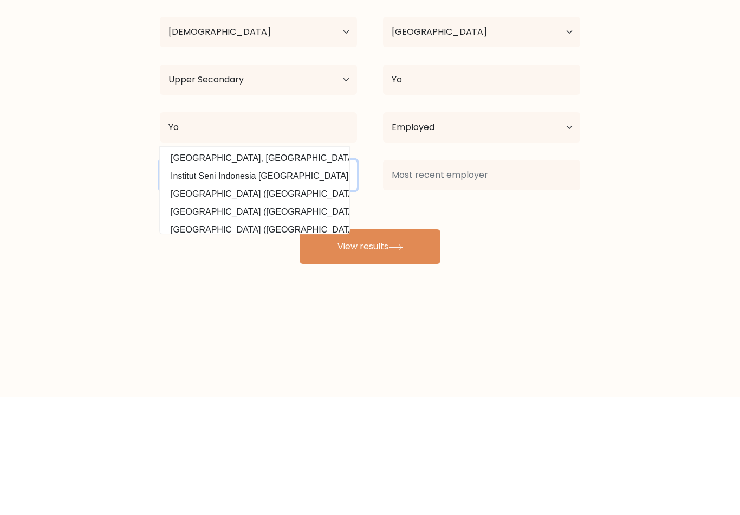
click at [309, 277] on input at bounding box center [258, 292] width 197 height 30
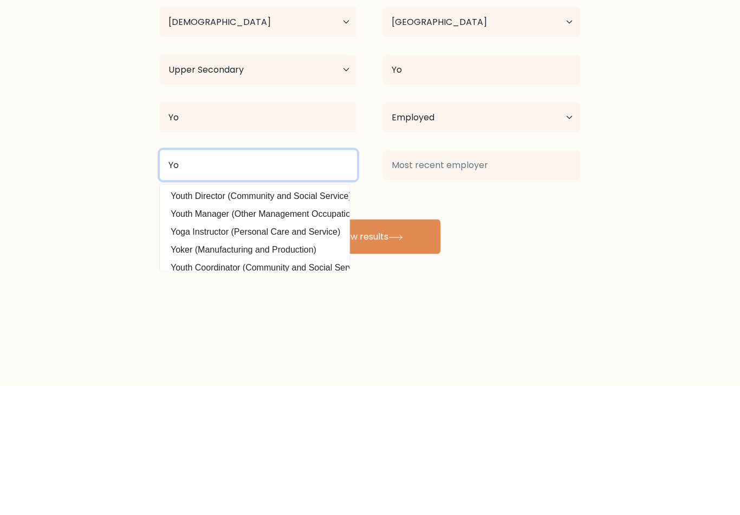
type input "Yo"
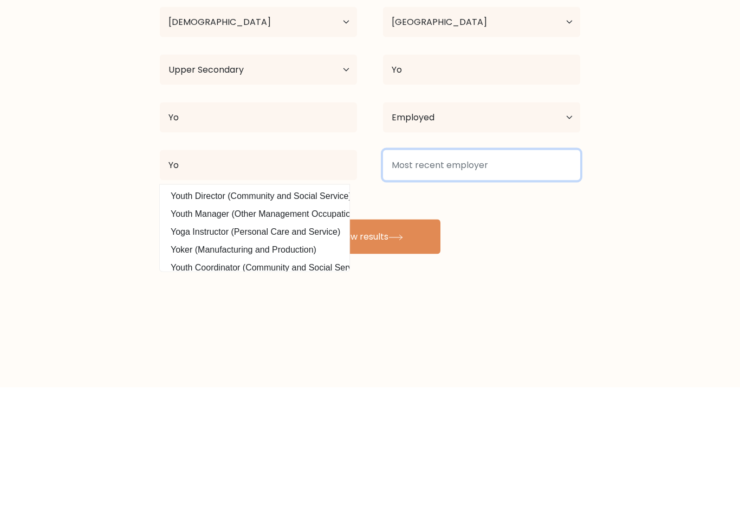
click at [457, 277] on input at bounding box center [481, 292] width 197 height 30
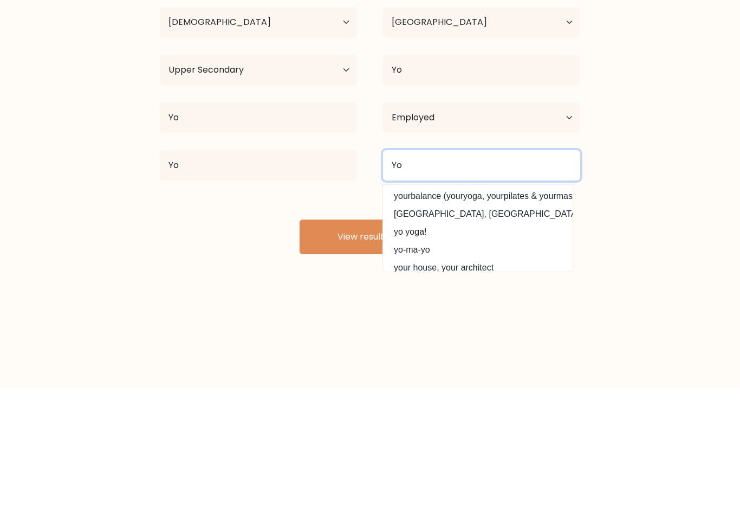
type input "Yo"
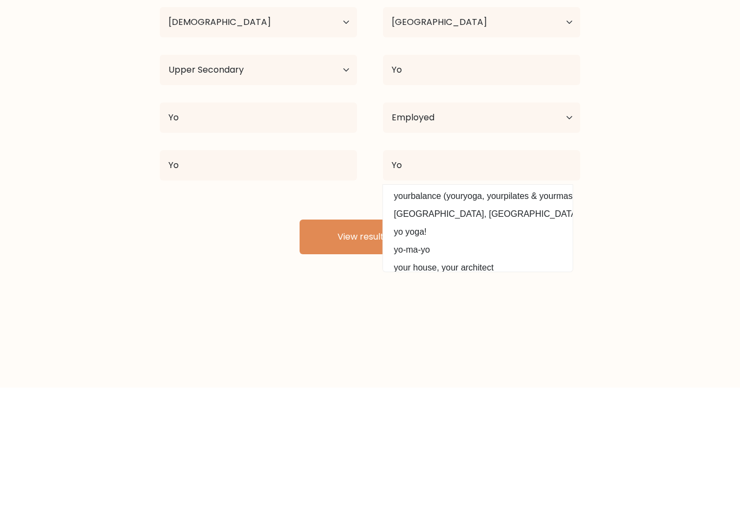
click at [407, 347] on button "View results" at bounding box center [370, 364] width 141 height 35
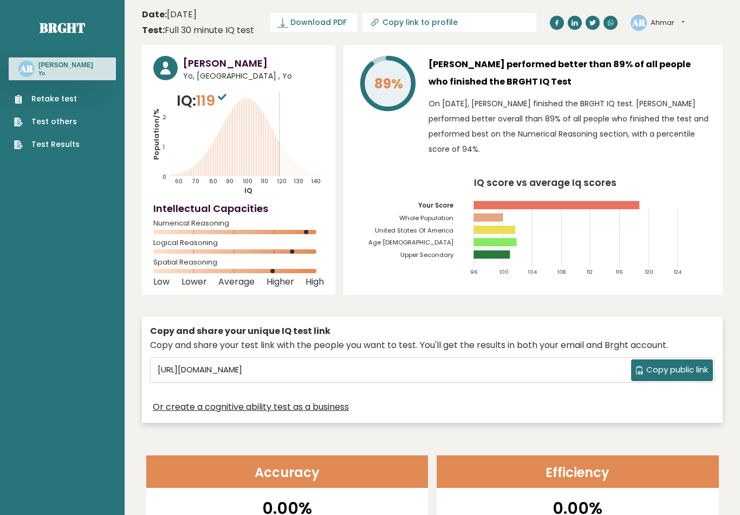
click at [285, 162] on text "140" at bounding box center [241, 134] width 176 height 101
click at [43, 94] on link "Retake test" at bounding box center [47, 98] width 66 height 11
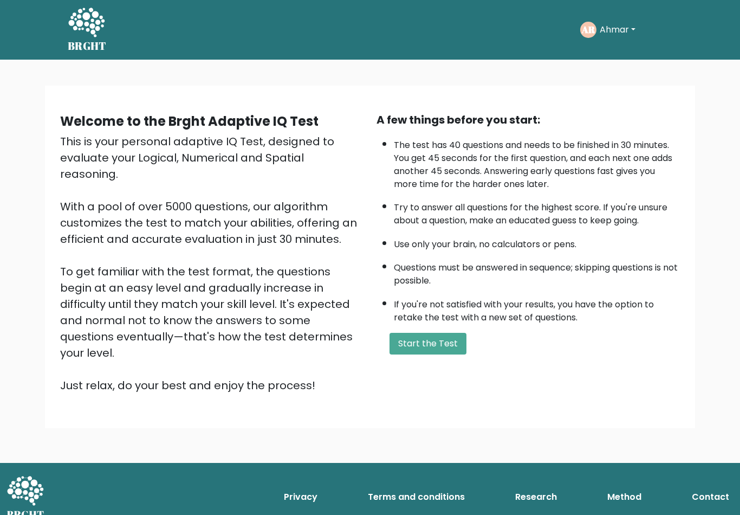
click at [447, 354] on button "Start the Test" at bounding box center [428, 344] width 77 height 22
click at [426, 354] on button "Start the Test" at bounding box center [428, 344] width 77 height 22
click at [594, 33] on text "AR" at bounding box center [588, 29] width 14 height 12
click at [600, 34] on button "Ahmar" at bounding box center [618, 30] width 42 height 14
click at [614, 66] on link "Dashboard" at bounding box center [624, 57] width 86 height 17
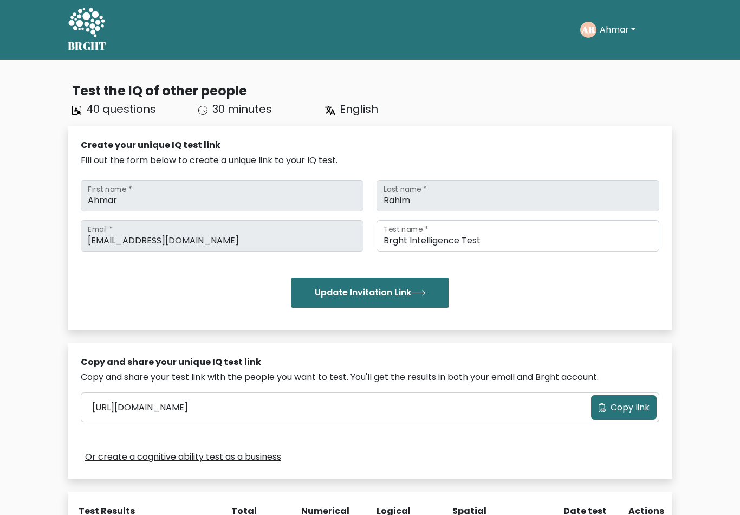
click at [645, 401] on span "Copy link" at bounding box center [630, 407] width 39 height 13
click at [604, 42] on ul "Take the test AR [GEOGRAPHIC_DATA] Dashboard Profile Settings Logout Dashboard …" at bounding box center [626, 30] width 92 height 34
click at [623, 25] on button "Ahmar" at bounding box center [618, 30] width 42 height 14
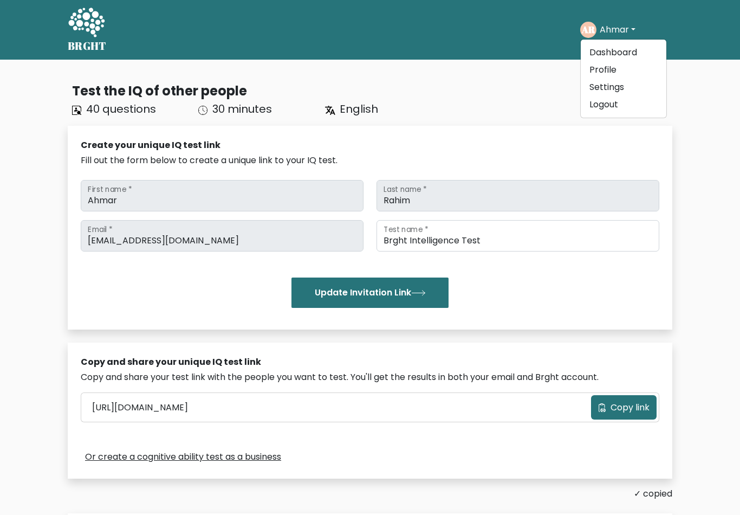
click at [619, 68] on link "Profile" at bounding box center [624, 69] width 86 height 17
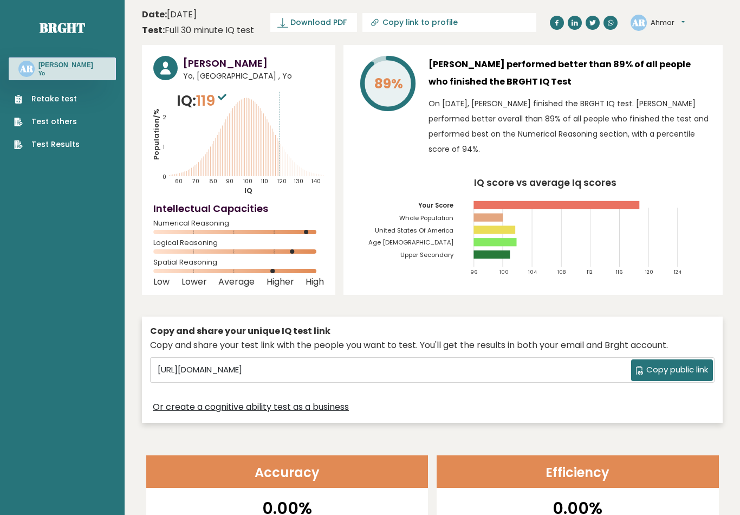
click at [53, 103] on link "Retake test" at bounding box center [47, 98] width 66 height 11
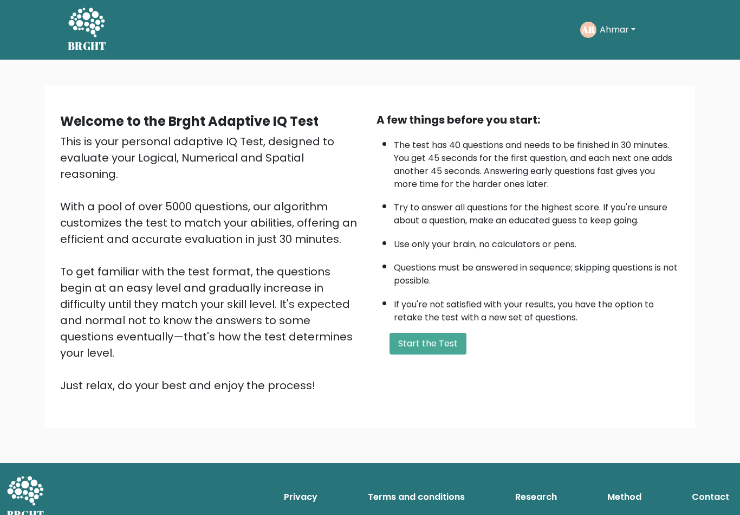
click at [419, 342] on div "A few things before you start: The test has 40 questions and needs to be finish…" at bounding box center [528, 253] width 316 height 282
click at [428, 354] on button "Start the Test" at bounding box center [428, 344] width 77 height 22
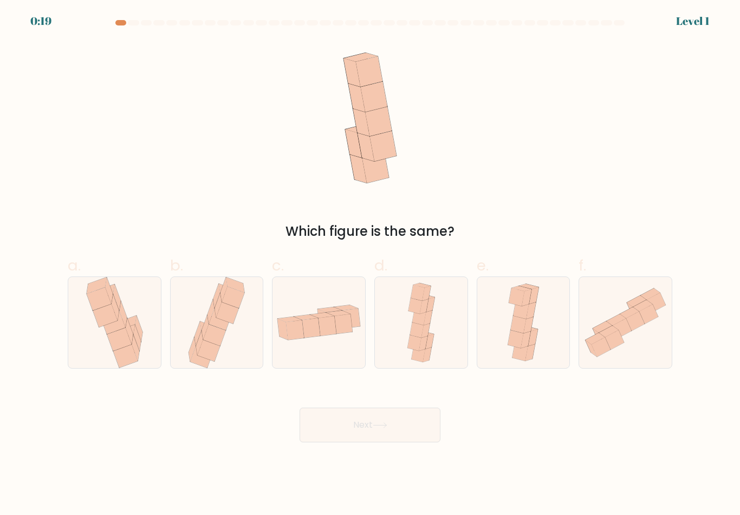
click at [353, 328] on icon at bounding box center [351, 318] width 18 height 20
click at [370, 264] on input "c." at bounding box center [370, 260] width 1 height 7
radio input "true"
click at [399, 429] on button "Next" at bounding box center [370, 424] width 141 height 35
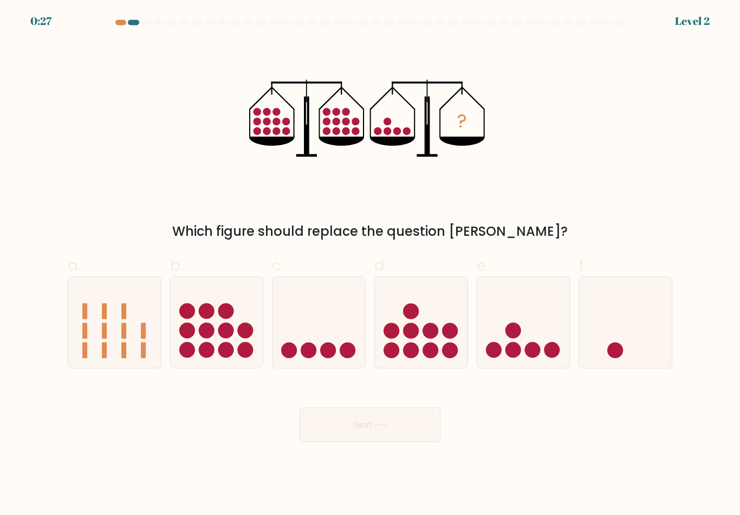
scroll to position [15, 0]
click at [531, 326] on icon at bounding box center [523, 322] width 93 height 76
click at [371, 264] on input "e." at bounding box center [370, 260] width 1 height 7
radio input "true"
click at [403, 414] on button "Next" at bounding box center [370, 424] width 141 height 35
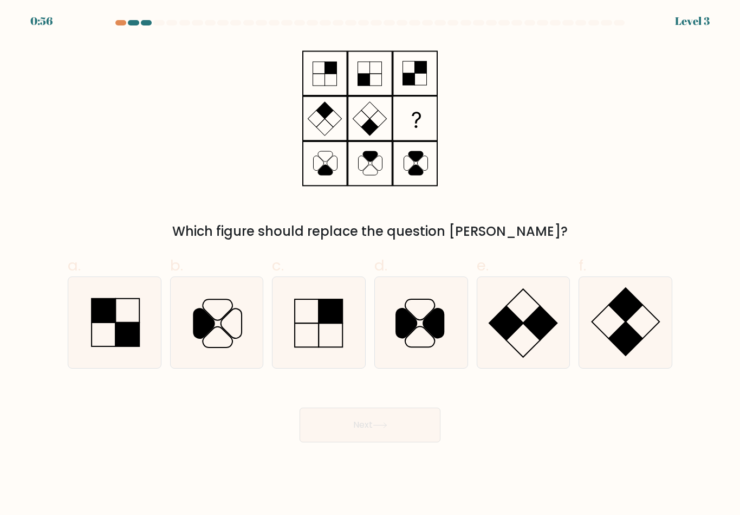
click at [623, 322] on rect at bounding box center [626, 339] width 34 height 34
click at [371, 264] on input "f." at bounding box center [370, 260] width 1 height 7
radio input "true"
click at [437, 409] on button "Next" at bounding box center [370, 424] width 141 height 35
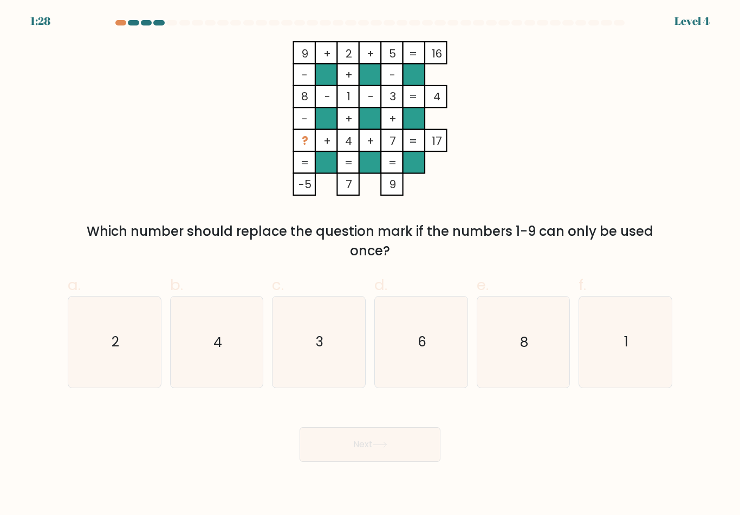
click at [306, 47] on tspan "9" at bounding box center [305, 53] width 7 height 15
click at [305, 46] on tspan "9" at bounding box center [305, 53] width 7 height 15
click at [423, 346] on icon "6" at bounding box center [421, 341] width 90 height 90
click at [371, 264] on input "d. 6" at bounding box center [370, 260] width 1 height 7
radio input "true"
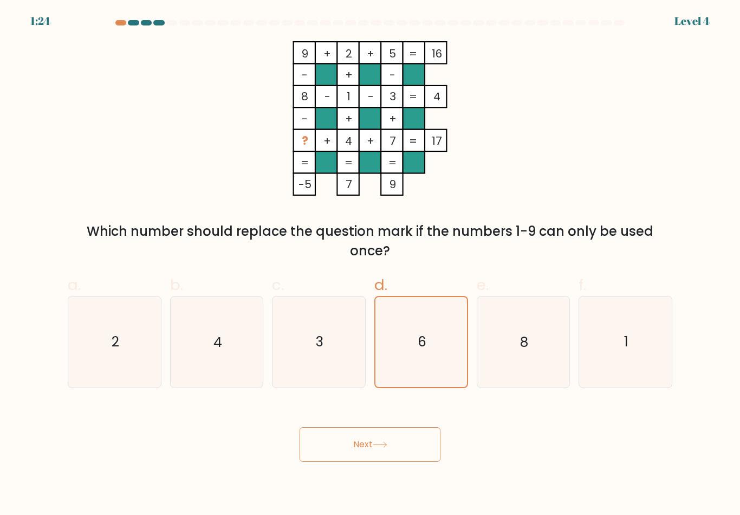
click at [417, 439] on button "Next" at bounding box center [370, 444] width 141 height 35
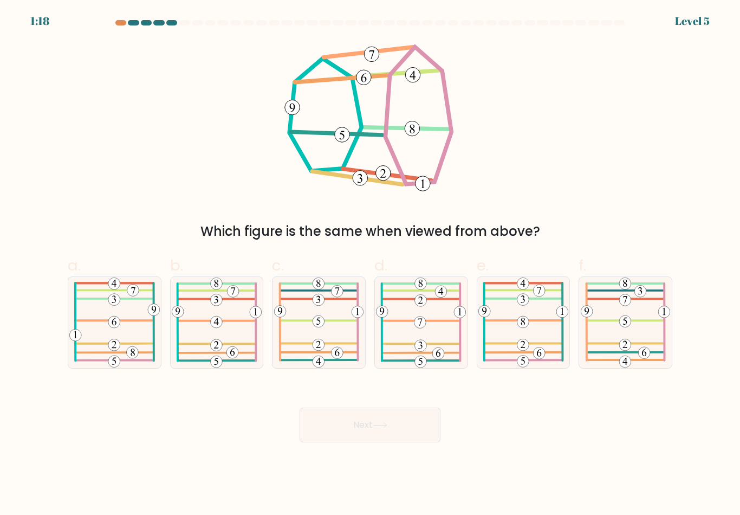
click at [444, 344] on 484 at bounding box center [421, 344] width 76 height 0
click at [371, 264] on input "d." at bounding box center [370, 260] width 1 height 7
radio input "true"
click at [404, 419] on button "Next" at bounding box center [370, 424] width 141 height 35
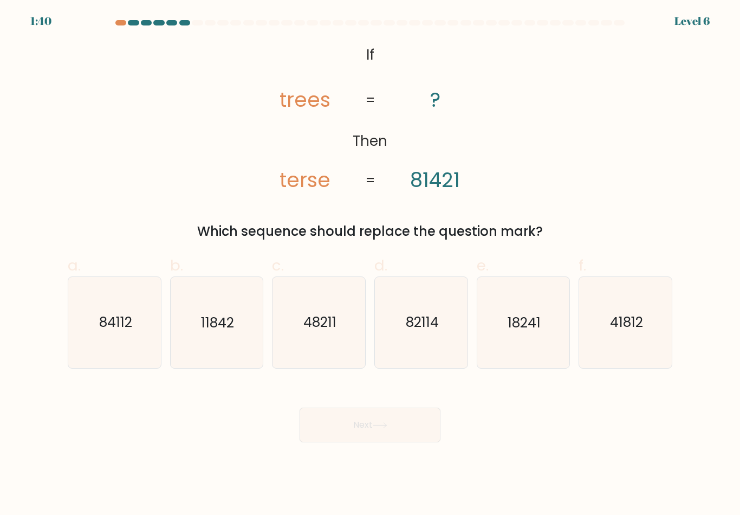
click at [146, 292] on icon "84112" at bounding box center [114, 322] width 90 height 90
click at [370, 264] on input "a. 84112" at bounding box center [370, 260] width 1 height 7
radio input "true"
click at [352, 431] on button "Next" at bounding box center [370, 424] width 141 height 35
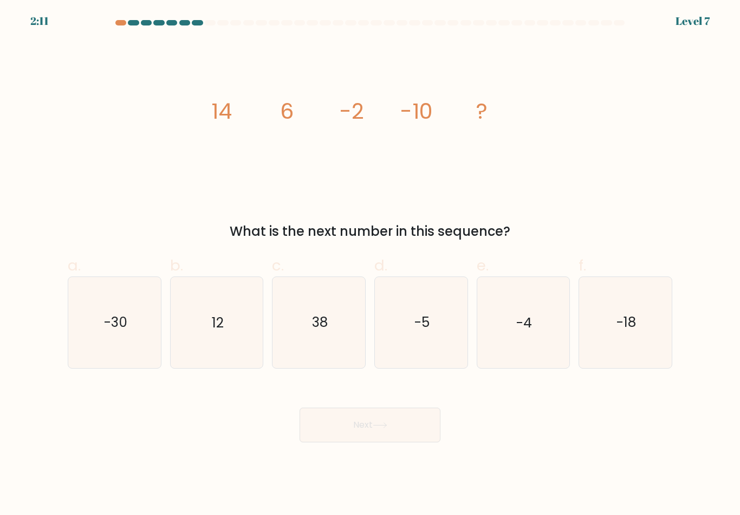
scroll to position [0, 0]
click at [629, 341] on icon "-18" at bounding box center [625, 322] width 90 height 90
click at [371, 264] on input "f. -18" at bounding box center [370, 260] width 1 height 7
radio input "true"
click at [404, 430] on button "Next" at bounding box center [370, 424] width 141 height 35
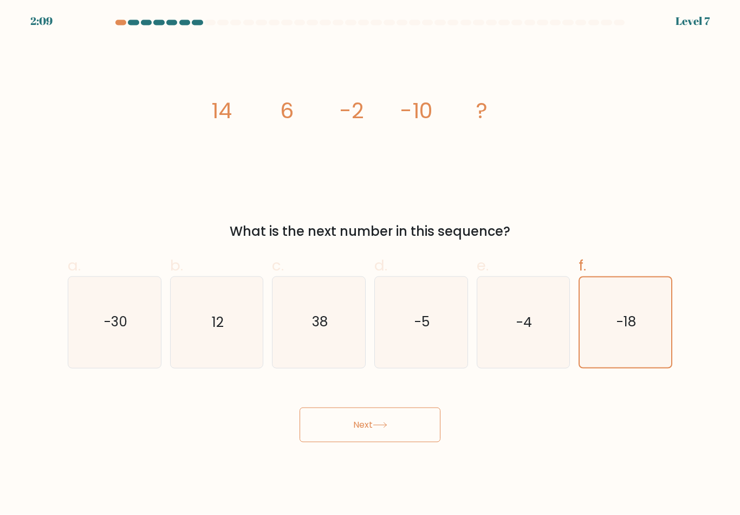
scroll to position [1, 0]
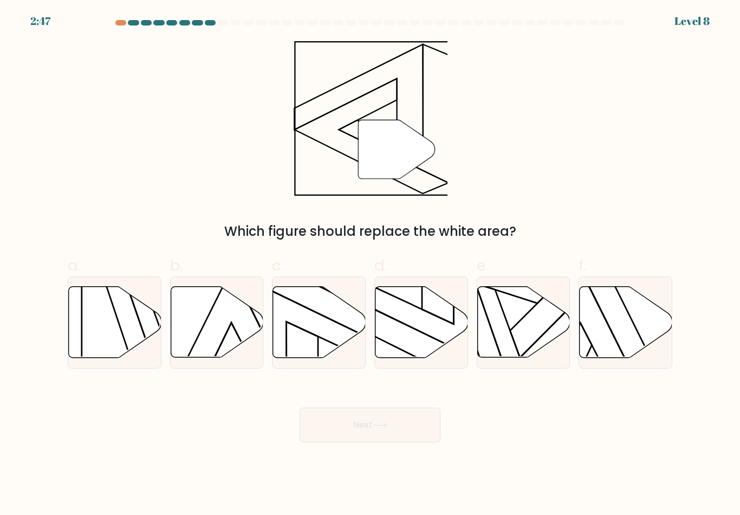
click at [352, 127] on icon """ at bounding box center [370, 118] width 154 height 154
click at [433, 339] on icon at bounding box center [422, 322] width 93 height 71
click at [371, 264] on input "d." at bounding box center [370, 260] width 1 height 7
radio input "true"
click at [398, 424] on button "Next" at bounding box center [370, 424] width 141 height 35
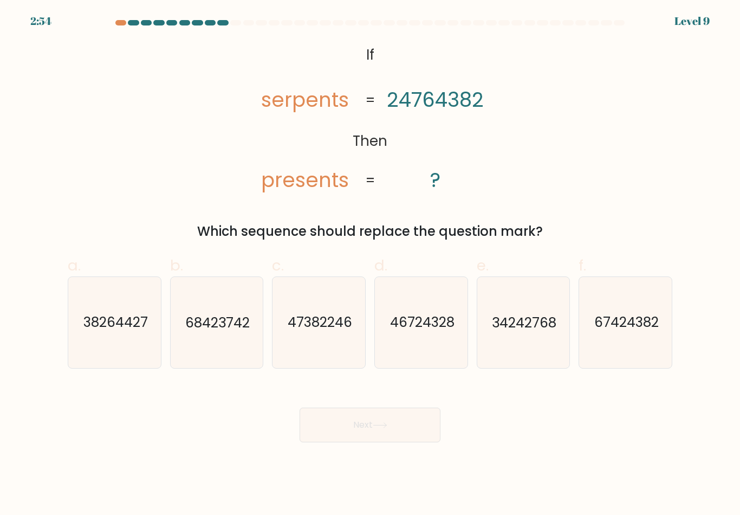
click at [630, 341] on icon "67424382" at bounding box center [625, 322] width 90 height 90
click at [371, 264] on input "f. 67424382" at bounding box center [370, 260] width 1 height 7
radio input "true"
click at [359, 423] on button "Next" at bounding box center [370, 424] width 141 height 35
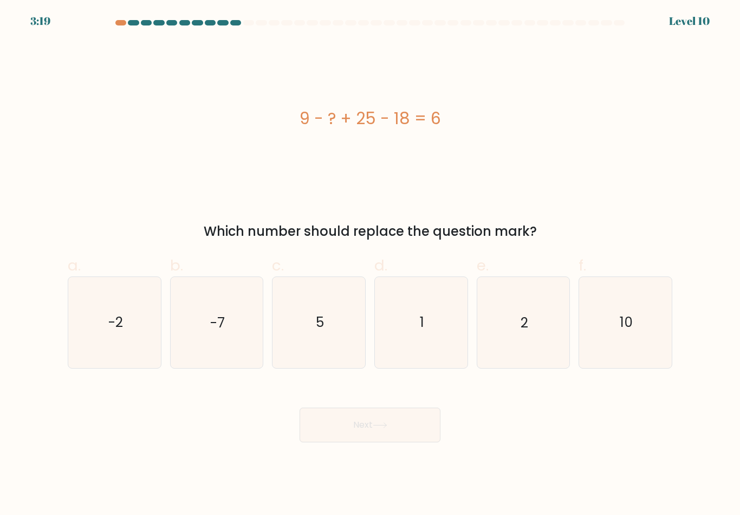
click at [392, 141] on div "9 - ? + 25 - 18 = 6" at bounding box center [370, 118] width 605 height 154
click at [646, 341] on icon "10" at bounding box center [625, 322] width 90 height 90
click at [371, 264] on input "f. 10" at bounding box center [370, 260] width 1 height 7
radio input "true"
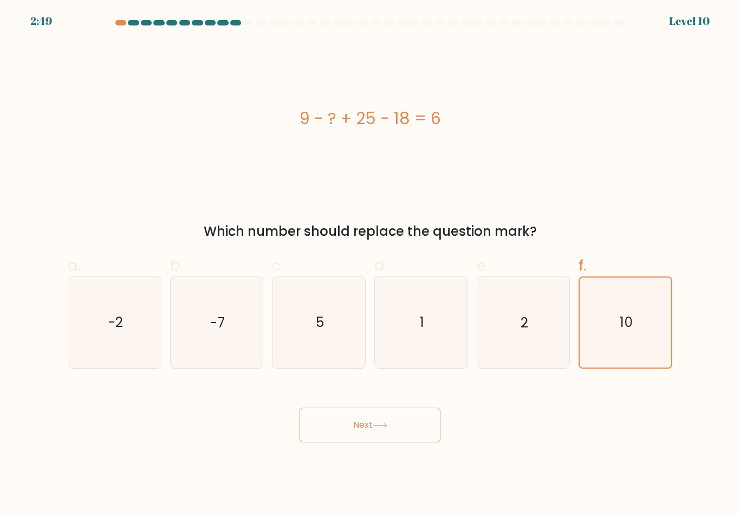
click at [402, 426] on button "Next" at bounding box center [370, 424] width 141 height 35
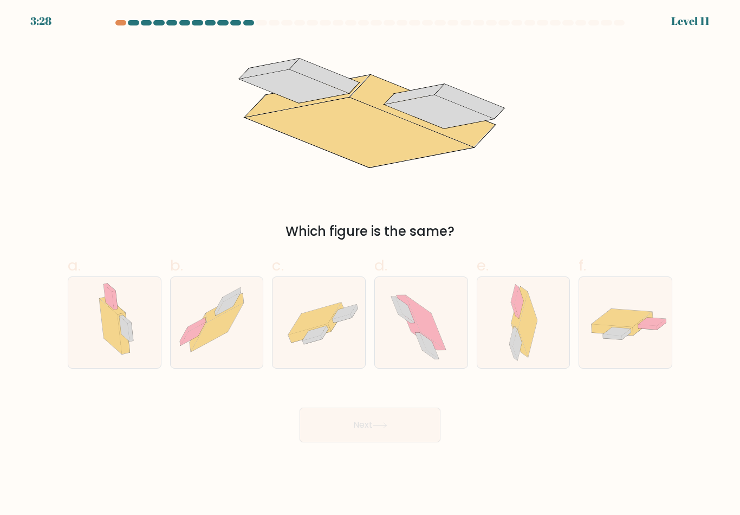
click at [335, 323] on icon at bounding box center [342, 318] width 20 height 9
click at [370, 264] on input "c." at bounding box center [370, 260] width 1 height 7
radio input "true"
click at [395, 425] on button "Next" at bounding box center [370, 424] width 141 height 35
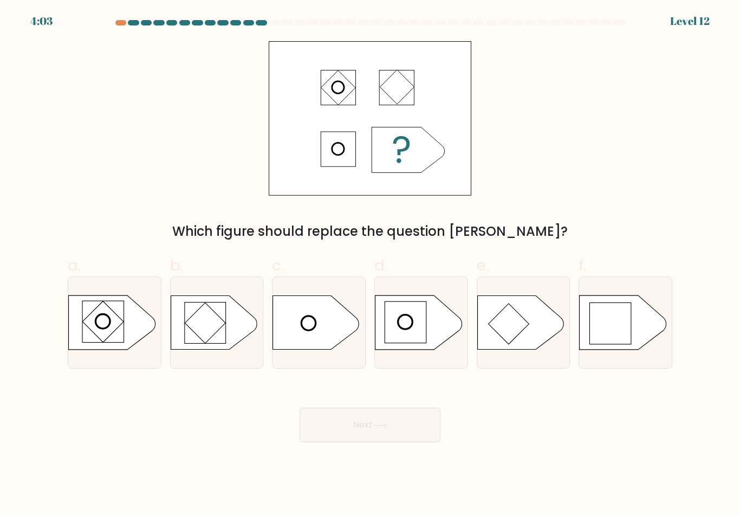
click at [613, 343] on rect at bounding box center [610, 322] width 41 height 41
click at [371, 264] on input "f." at bounding box center [370, 260] width 1 height 7
radio input "true"
click at [374, 435] on button "Next" at bounding box center [370, 424] width 141 height 35
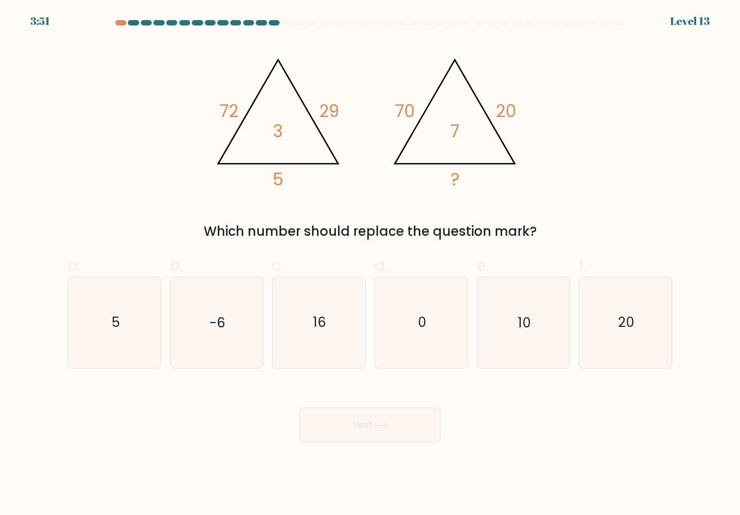
click at [429, 122] on icon "@import url('https://fonts.googleapis.com/css?family=Abril+Fatface:400,100,100i…" at bounding box center [370, 118] width 325 height 154
click at [232, 108] on tspan "72" at bounding box center [228, 111] width 19 height 24
click at [515, 114] on tspan "20" at bounding box center [506, 111] width 21 height 24
click at [450, 143] on text "7" at bounding box center [454, 131] width 9 height 24
click at [457, 138] on tspan "7" at bounding box center [454, 131] width 9 height 24
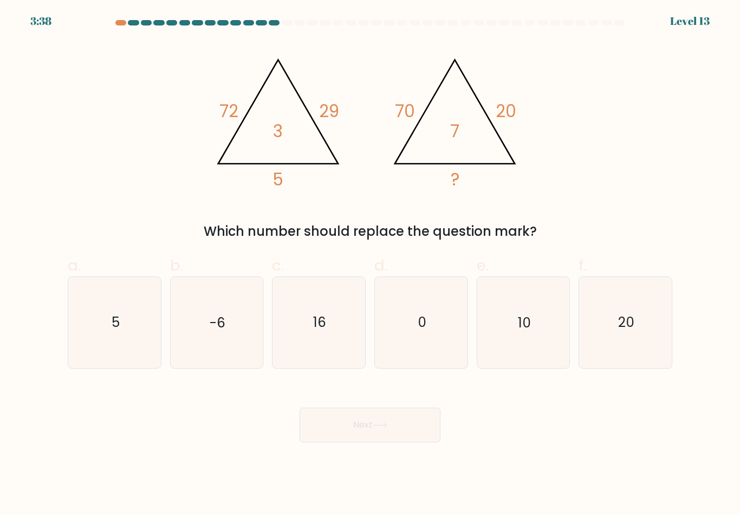
click at [520, 115] on icon "@import url('https://fonts.googleapis.com/css?family=Abril+Fatface:400,100,100i…" at bounding box center [370, 118] width 325 height 154
click at [463, 216] on div "@import url('https://fonts.googleapis.com/css?family=Abril+Fatface:400,100,100i…" at bounding box center [370, 141] width 618 height 200
click at [518, 342] on icon "10" at bounding box center [523, 322] width 90 height 90
click at [371, 264] on input "e. 10" at bounding box center [370, 260] width 1 height 7
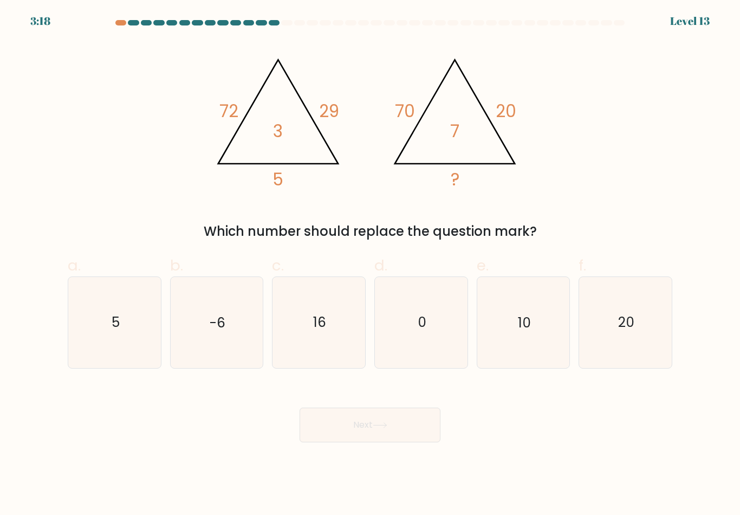
radio input "true"
click at [115, 332] on text "5" at bounding box center [115, 322] width 8 height 19
click at [370, 264] on input "a. 5" at bounding box center [370, 260] width 1 height 7
radio input "true"
click at [364, 416] on button "Next" at bounding box center [370, 424] width 141 height 35
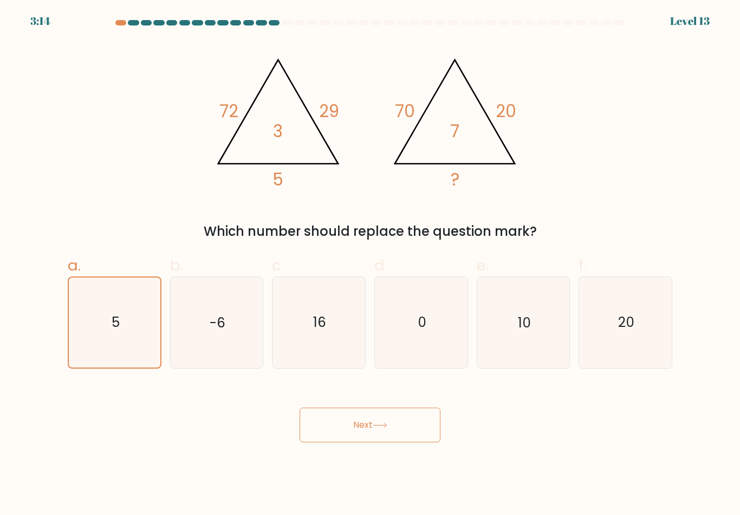
click at [377, 436] on button "Next" at bounding box center [370, 424] width 141 height 35
click at [402, 429] on button "Next" at bounding box center [370, 424] width 141 height 35
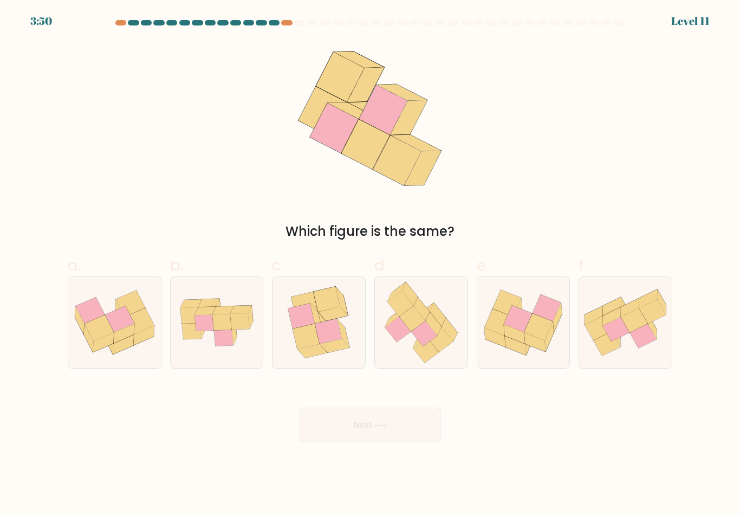
click at [432, 354] on icon at bounding box center [426, 350] width 26 height 25
click at [371, 264] on input "d." at bounding box center [370, 260] width 1 height 7
radio input "true"
click at [400, 431] on button "Next" at bounding box center [370, 424] width 141 height 35
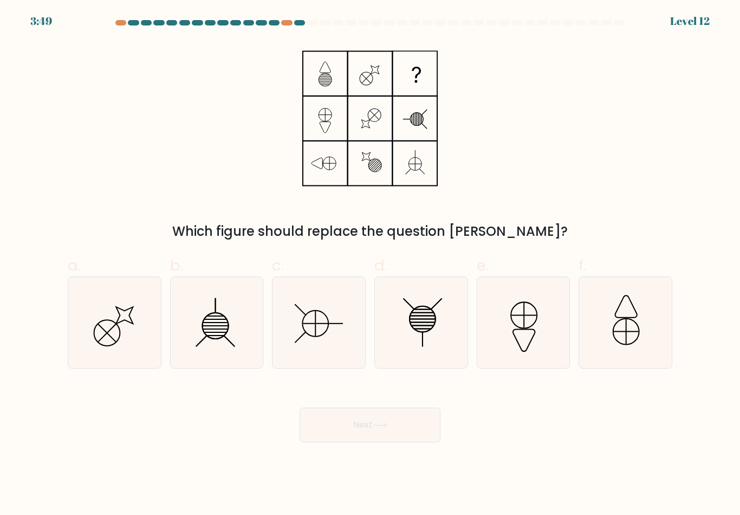
click at [376, 441] on button "Next" at bounding box center [370, 424] width 141 height 35
click at [183, 424] on div "Next" at bounding box center [370, 411] width 618 height 61
click at [218, 340] on icon at bounding box center [216, 322] width 90 height 90
click at [370, 264] on input "b." at bounding box center [370, 260] width 1 height 7
radio input "true"
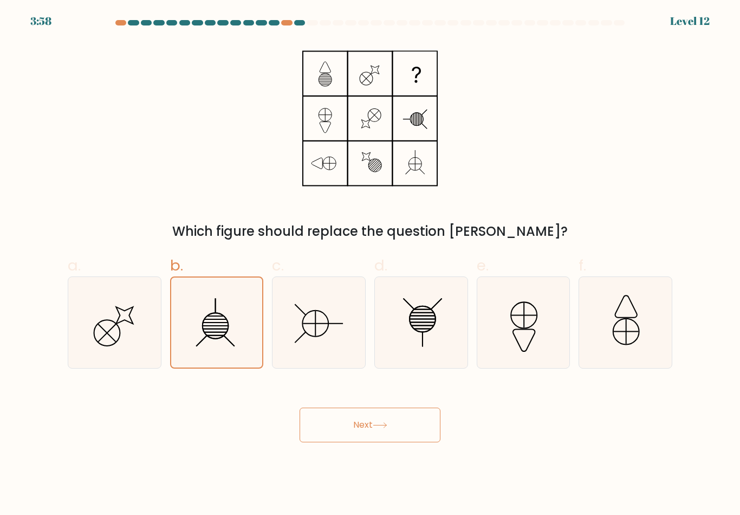
click at [407, 430] on button "Next" at bounding box center [370, 424] width 141 height 35
click at [383, 422] on button "Next" at bounding box center [370, 424] width 141 height 35
click at [397, 433] on button "Next" at bounding box center [370, 424] width 141 height 35
click at [369, 420] on button "Next" at bounding box center [370, 424] width 141 height 35
click at [360, 423] on button "Next" at bounding box center [370, 424] width 141 height 35
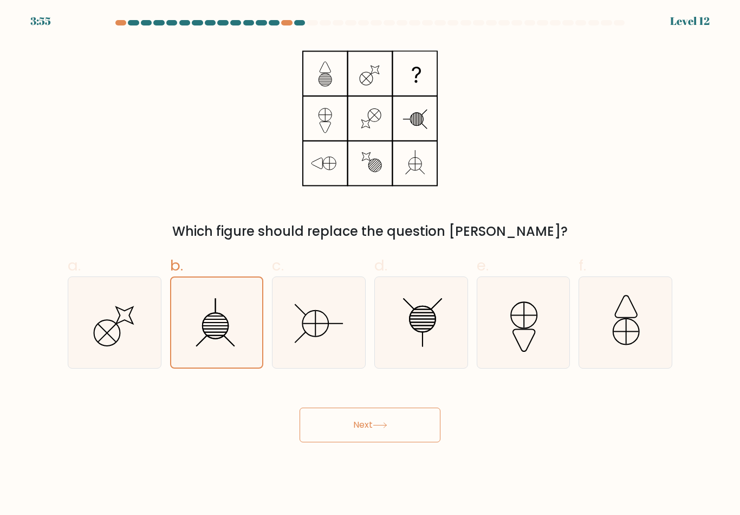
click at [366, 430] on button "Next" at bounding box center [370, 424] width 141 height 35
click at [366, 411] on button "Next" at bounding box center [370, 424] width 141 height 35
click at [385, 422] on icon at bounding box center [380, 425] width 15 height 6
click at [381, 422] on icon at bounding box center [380, 425] width 15 height 6
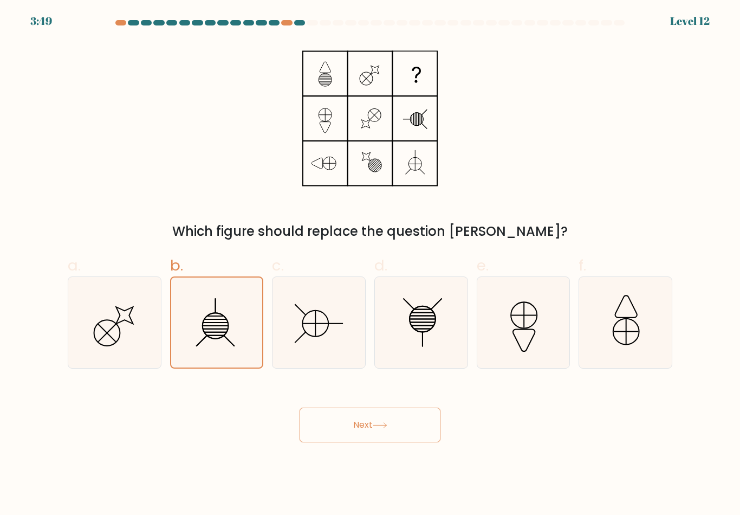
click at [358, 418] on button "Next" at bounding box center [370, 424] width 141 height 35
click at [356, 412] on button "Next" at bounding box center [370, 424] width 141 height 35
click at [326, 320] on icon at bounding box center [319, 322] width 90 height 90
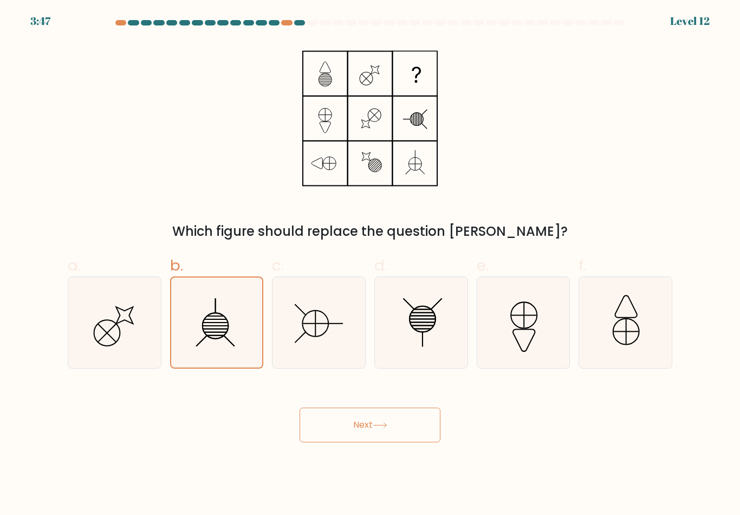
click at [370, 264] on input "c." at bounding box center [370, 260] width 1 height 7
radio input "true"
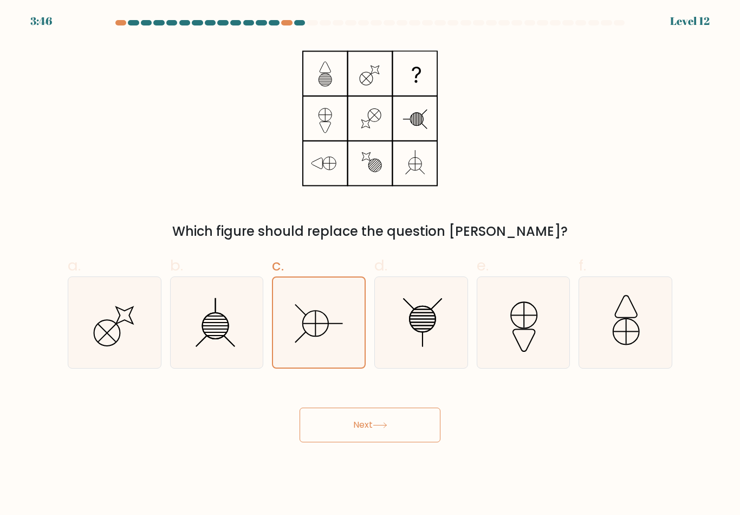
click at [211, 313] on icon at bounding box center [216, 326] width 26 height 26
click at [370, 264] on input "b." at bounding box center [370, 260] width 1 height 7
radio input "true"
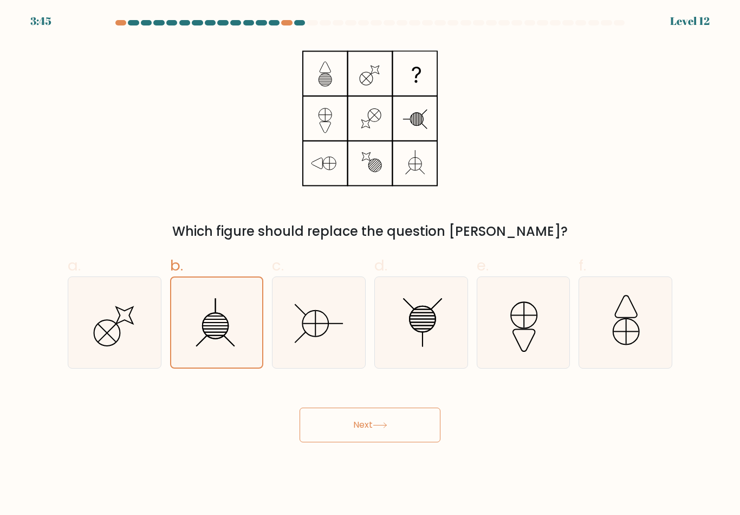
click at [343, 411] on button "Next" at bounding box center [370, 424] width 141 height 35
click at [372, 415] on button "Next" at bounding box center [370, 424] width 141 height 35
click at [350, 413] on button "Next" at bounding box center [370, 424] width 141 height 35
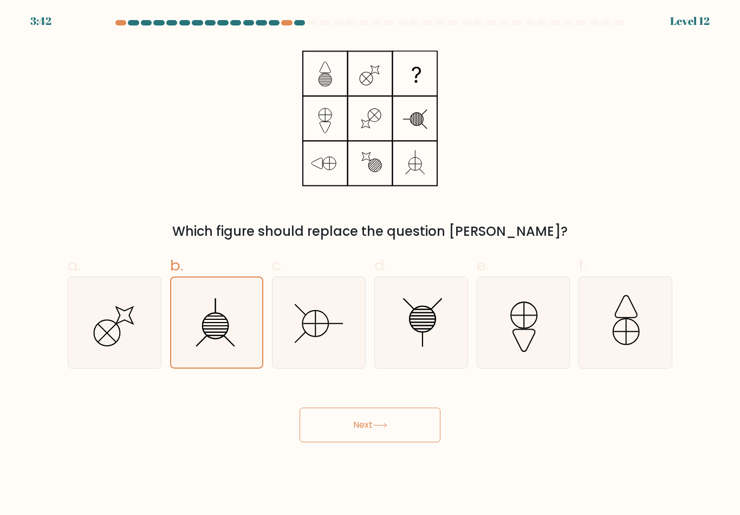
click at [367, 411] on button "Next" at bounding box center [370, 424] width 141 height 35
click at [378, 422] on icon at bounding box center [380, 425] width 15 height 6
click at [379, 440] on button "Next" at bounding box center [370, 424] width 141 height 35
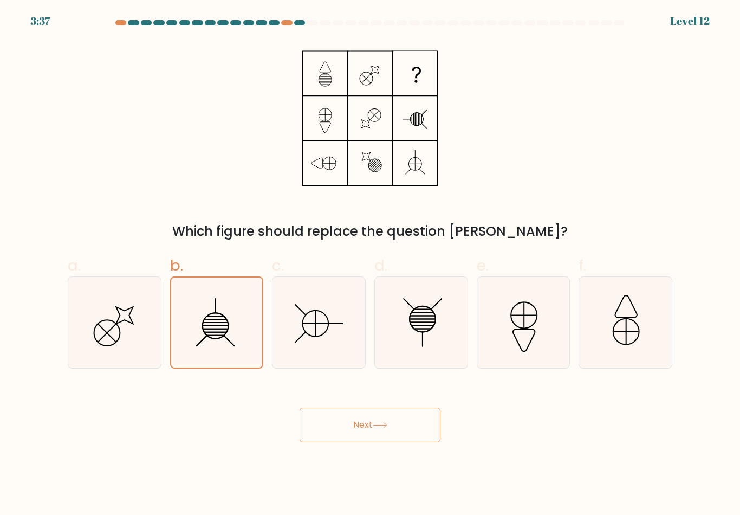
click at [379, 439] on button "Next" at bounding box center [370, 424] width 141 height 35
click at [361, 442] on button "Next" at bounding box center [370, 424] width 141 height 35
click at [320, 319] on icon at bounding box center [319, 322] width 90 height 90
click at [370, 264] on input "c." at bounding box center [370, 260] width 1 height 7
radio input "true"
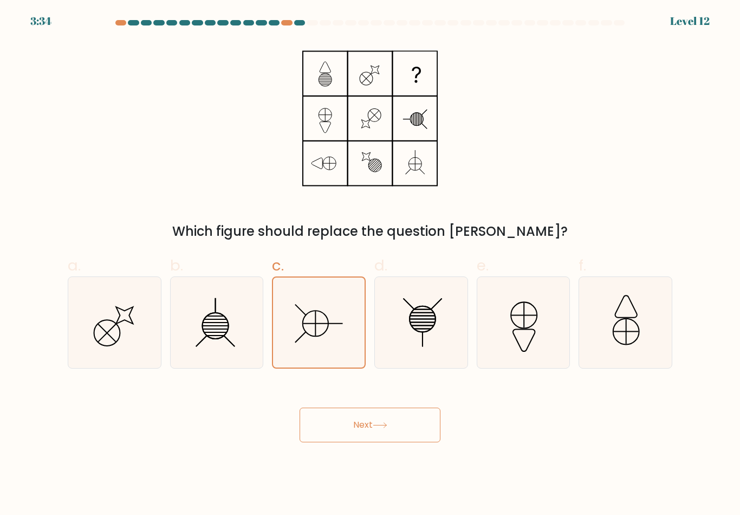
click at [217, 341] on icon at bounding box center [216, 322] width 90 height 90
click at [370, 264] on input "b." at bounding box center [370, 260] width 1 height 7
radio input "true"
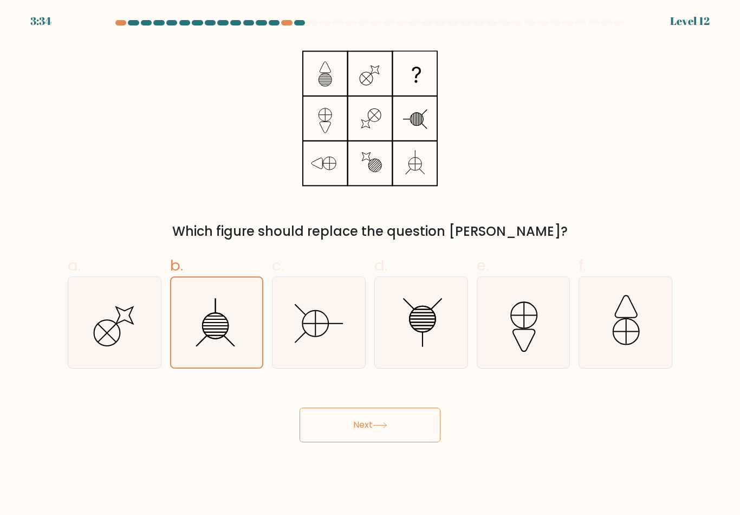
click at [368, 431] on button "Next" at bounding box center [370, 424] width 141 height 35
click at [361, 436] on button "Next" at bounding box center [370, 424] width 141 height 35
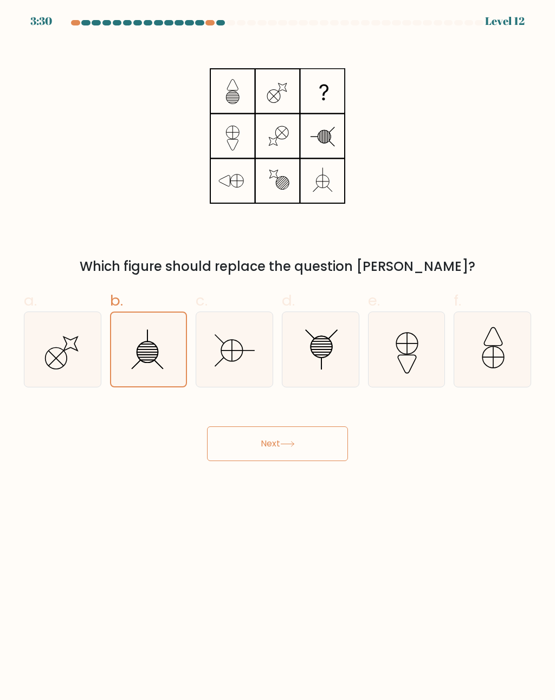
click at [288, 436] on button "Next" at bounding box center [277, 443] width 141 height 35
click at [287, 449] on button "Next" at bounding box center [277, 443] width 141 height 35
click at [286, 449] on button "Next" at bounding box center [277, 443] width 141 height 35
click at [273, 437] on button "Next" at bounding box center [277, 443] width 141 height 35
click at [271, 439] on button "Next" at bounding box center [277, 443] width 141 height 35
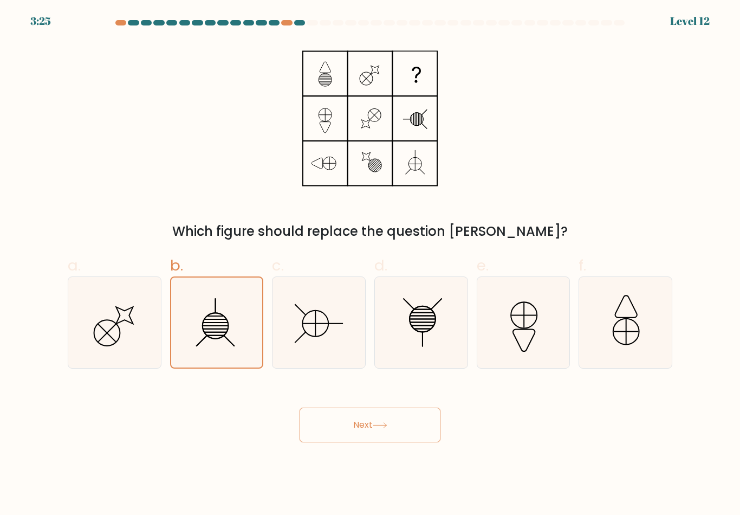
click at [384, 428] on icon at bounding box center [380, 425] width 15 height 6
click at [327, 323] on line at bounding box center [315, 323] width 25 height 0
click at [370, 264] on input "c." at bounding box center [370, 260] width 1 height 7
radio input "true"
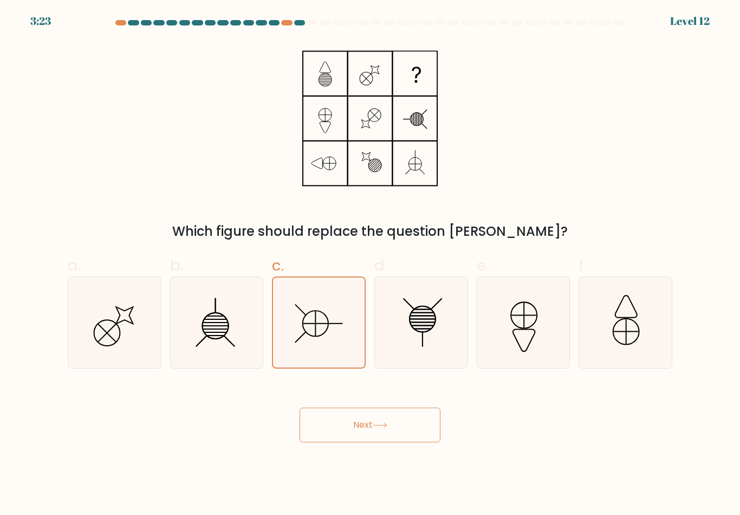
click at [405, 336] on icon at bounding box center [421, 322] width 90 height 90
click at [371, 264] on input "d." at bounding box center [370, 260] width 1 height 7
radio input "true"
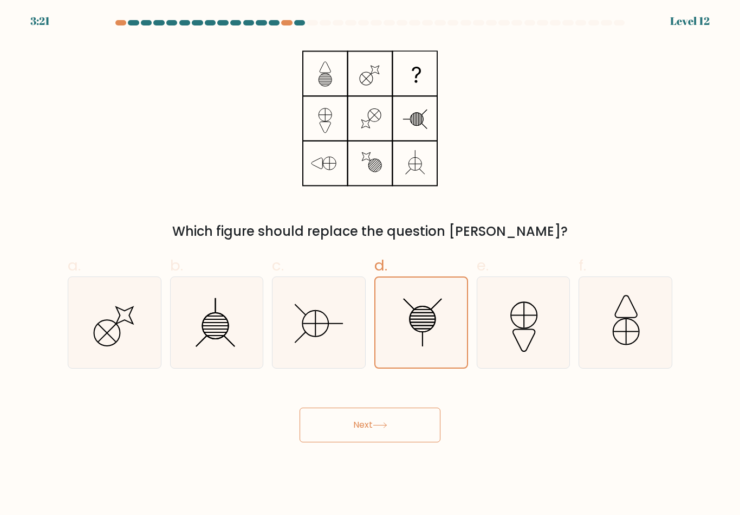
click at [360, 434] on button "Next" at bounding box center [370, 424] width 141 height 35
click at [218, 321] on icon at bounding box center [216, 322] width 90 height 90
click at [370, 264] on input "b." at bounding box center [370, 260] width 1 height 7
radio input "true"
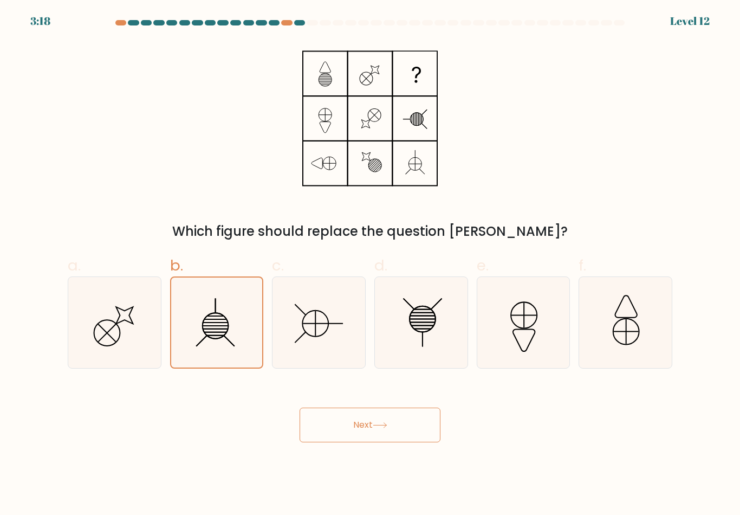
click at [340, 432] on button "Next" at bounding box center [370, 424] width 141 height 35
click at [339, 432] on button "Next" at bounding box center [370, 424] width 141 height 35
click at [373, 429] on button "Next" at bounding box center [370, 424] width 141 height 35
click at [319, 433] on button "Next" at bounding box center [370, 424] width 141 height 35
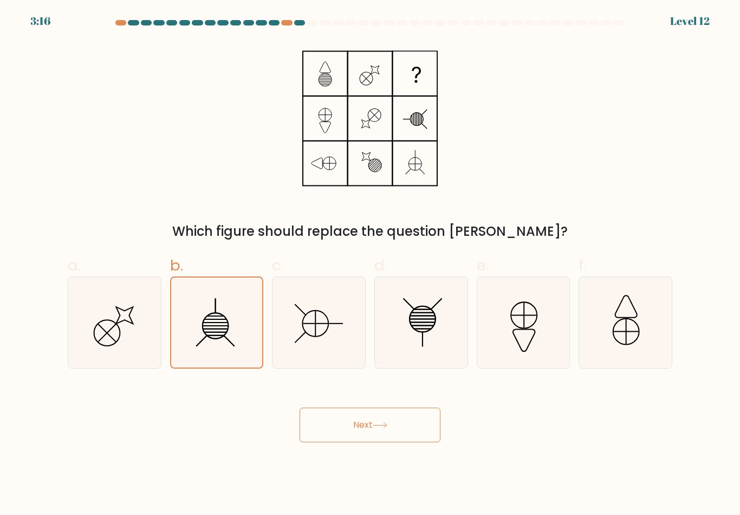
click at [331, 431] on button "Next" at bounding box center [370, 424] width 141 height 35
click at [330, 431] on button "Next" at bounding box center [370, 424] width 141 height 35
click at [334, 416] on button "Next" at bounding box center [370, 424] width 141 height 35
click at [333, 416] on button "Next" at bounding box center [370, 424] width 141 height 35
click at [221, 310] on icon at bounding box center [216, 322] width 90 height 90
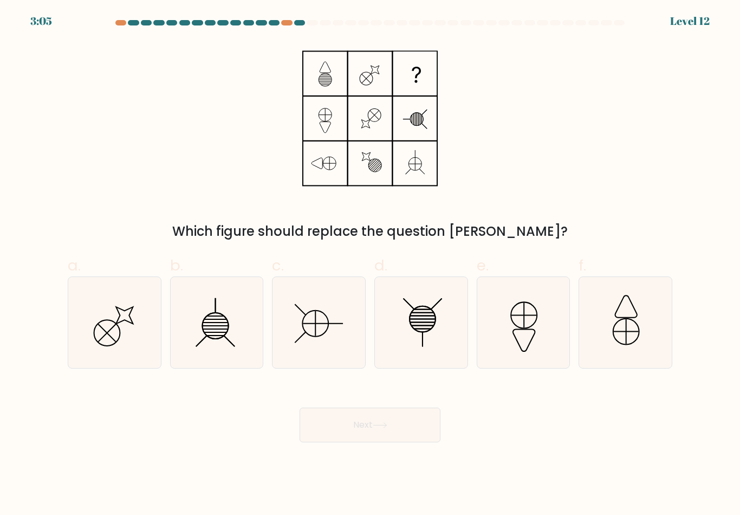
click at [370, 264] on input "b." at bounding box center [370, 260] width 1 height 7
radio input "true"
click at [344, 439] on button "Next" at bounding box center [370, 424] width 141 height 35
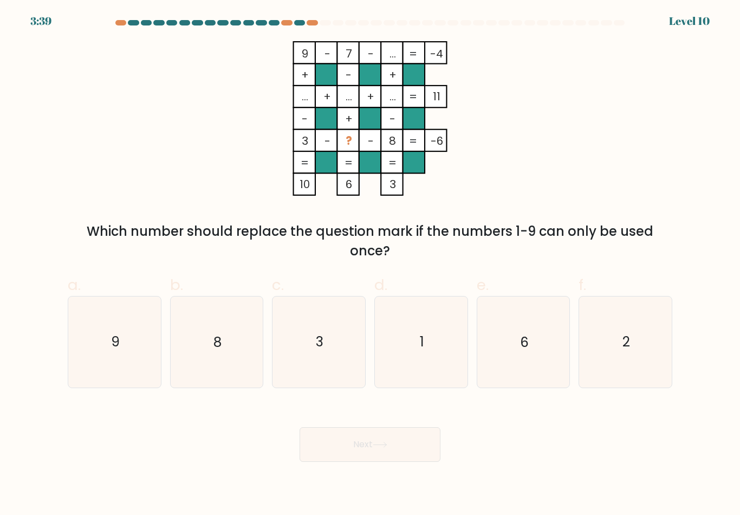
click at [437, 346] on icon "1" at bounding box center [421, 341] width 90 height 90
click at [371, 264] on input "d. 1" at bounding box center [370, 260] width 1 height 7
radio input "true"
click at [383, 441] on button "Next" at bounding box center [370, 444] width 141 height 35
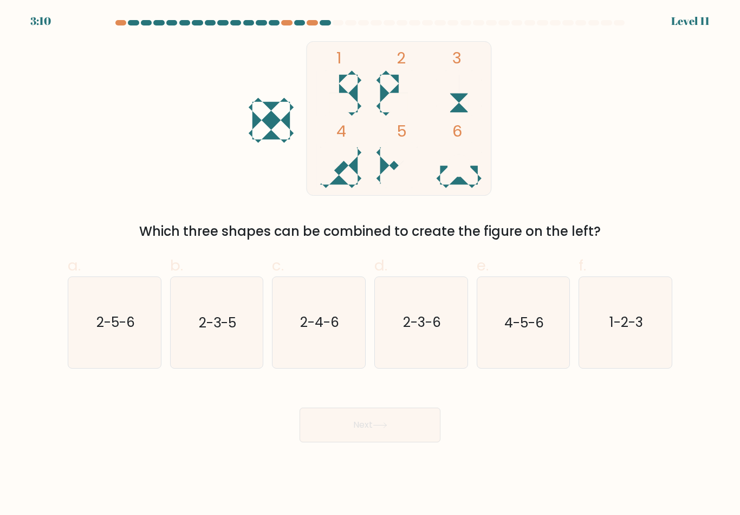
click at [515, 332] on text "4-5-6" at bounding box center [524, 322] width 40 height 19
click at [371, 264] on input "e. 4-5-6" at bounding box center [370, 260] width 1 height 7
radio input "true"
click at [383, 438] on button "Next" at bounding box center [370, 424] width 141 height 35
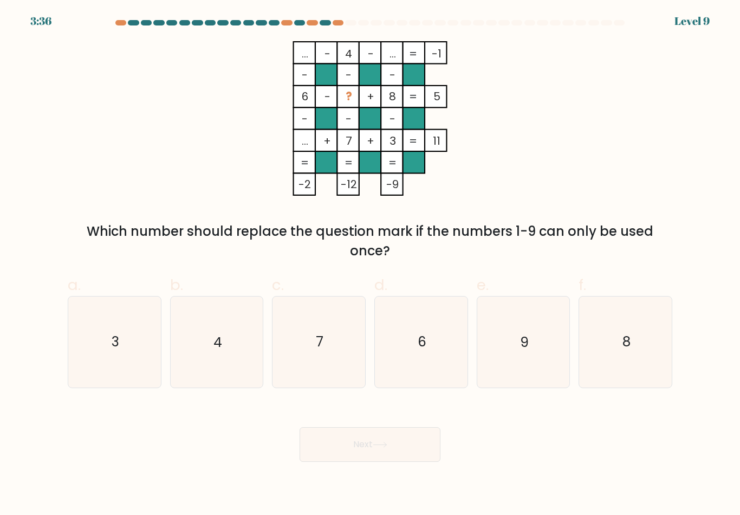
click at [523, 362] on icon "9" at bounding box center [523, 341] width 90 height 90
click at [371, 264] on input "e. 9" at bounding box center [370, 260] width 1 height 7
radio input "true"
click at [404, 451] on button "Next" at bounding box center [370, 444] width 141 height 35
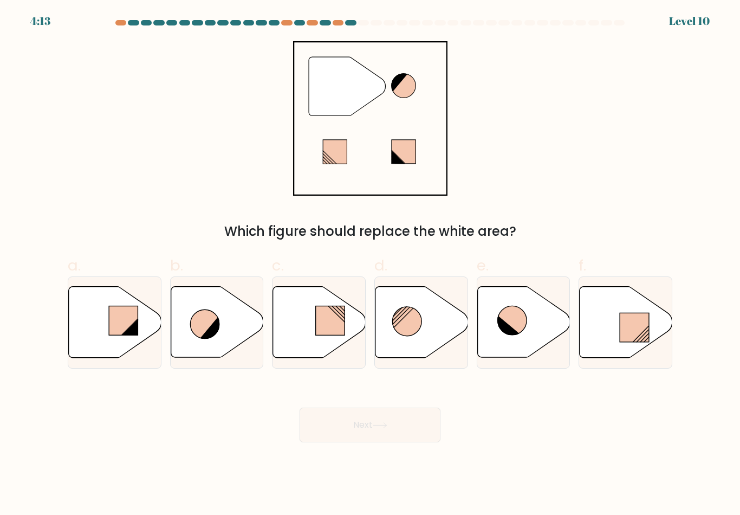
click at [447, 332] on icon at bounding box center [422, 322] width 93 height 71
click at [371, 264] on input "d." at bounding box center [370, 260] width 1 height 7
radio input "true"
click at [346, 428] on button "Next" at bounding box center [370, 424] width 141 height 35
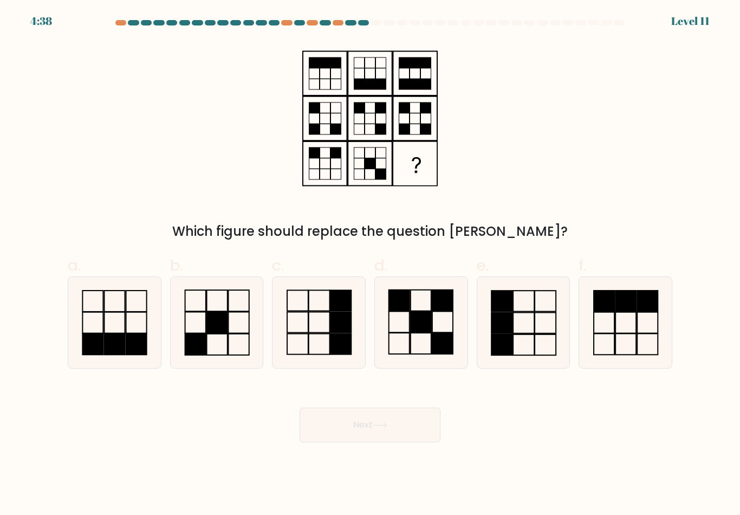
click at [420, 316] on rect at bounding box center [421, 322] width 21 height 21
click at [371, 264] on input "d." at bounding box center [370, 260] width 1 height 7
radio input "true"
click at [369, 438] on button "Next" at bounding box center [370, 424] width 141 height 35
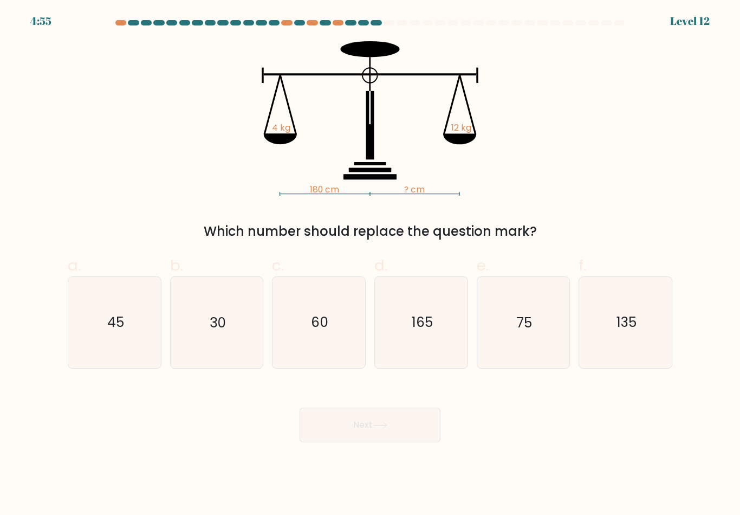
click at [123, 331] on text "45" at bounding box center [115, 322] width 17 height 19
click at [370, 264] on input "a. 45" at bounding box center [370, 260] width 1 height 7
radio input "true"
click at [386, 437] on button "Next" at bounding box center [370, 424] width 141 height 35
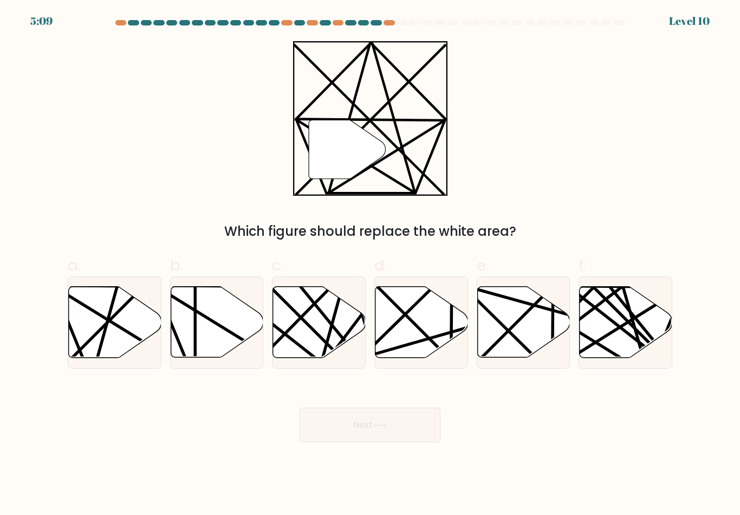
click at [205, 340] on icon at bounding box center [217, 322] width 93 height 71
click at [370, 264] on input "b." at bounding box center [370, 260] width 1 height 7
radio input "true"
click at [121, 335] on icon at bounding box center [115, 322] width 93 height 71
click at [370, 264] on input "a." at bounding box center [370, 260] width 1 height 7
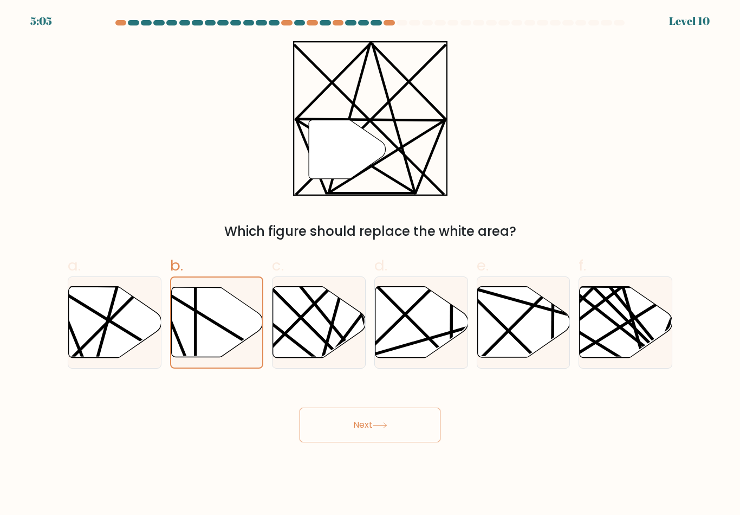
radio input "true"
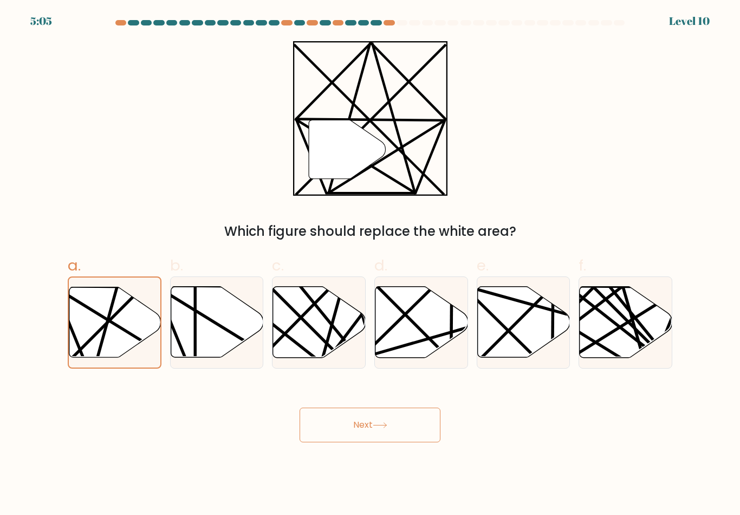
click at [353, 437] on button "Next" at bounding box center [370, 424] width 141 height 35
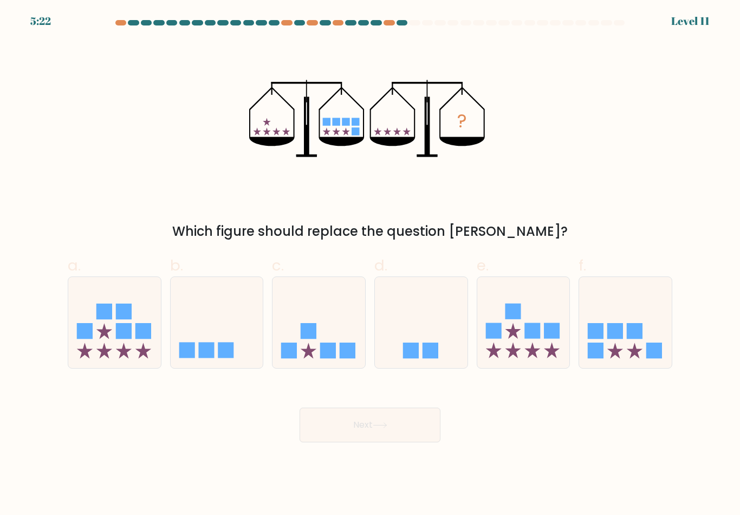
click at [633, 346] on icon at bounding box center [625, 322] width 93 height 76
click at [371, 264] on input "f." at bounding box center [370, 260] width 1 height 7
radio input "true"
click at [394, 432] on button "Next" at bounding box center [370, 424] width 141 height 35
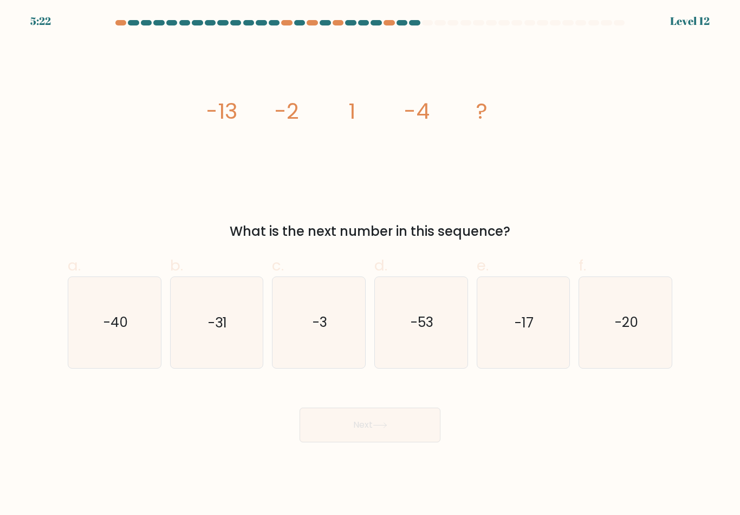
click at [454, 321] on icon "-53" at bounding box center [421, 322] width 90 height 90
click at [371, 264] on input "d. -53" at bounding box center [370, 260] width 1 height 7
radio input "true"
click at [422, 438] on button "Next" at bounding box center [370, 424] width 141 height 35
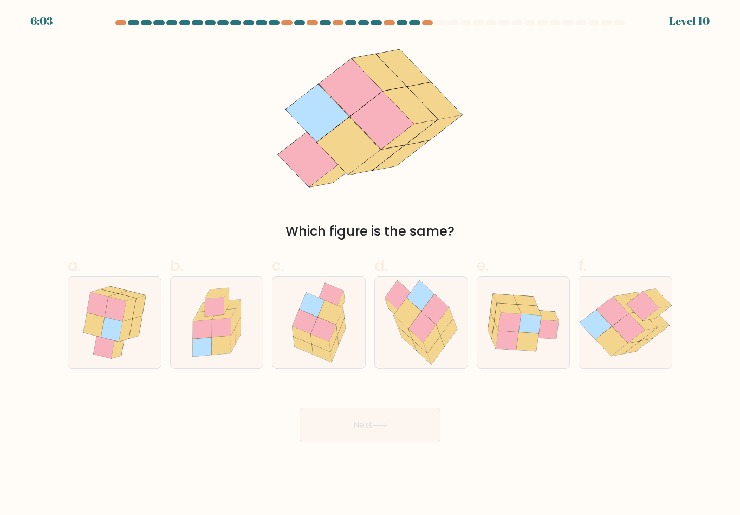
click at [405, 348] on icon at bounding box center [421, 322] width 86 height 90
click at [371, 264] on input "d." at bounding box center [370, 260] width 1 height 7
radio input "true"
click at [415, 442] on button "Next" at bounding box center [370, 424] width 141 height 35
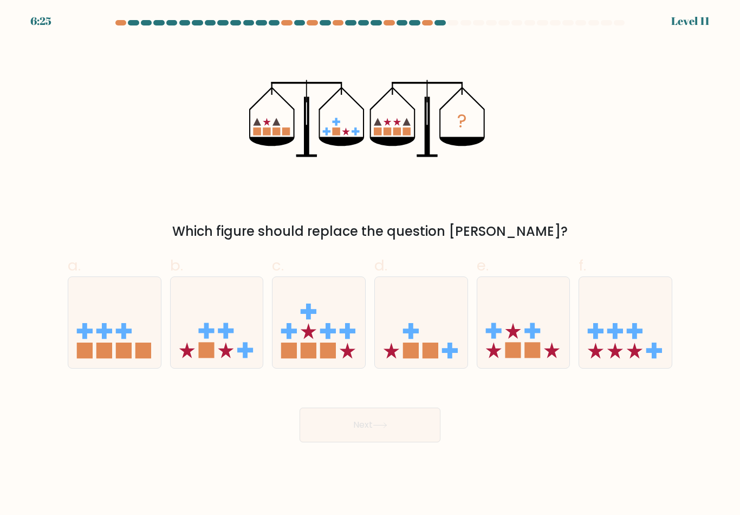
click at [226, 317] on icon at bounding box center [217, 322] width 93 height 76
click at [370, 264] on input "b." at bounding box center [370, 260] width 1 height 7
radio input "true"
click at [385, 433] on button "Next" at bounding box center [370, 424] width 141 height 35
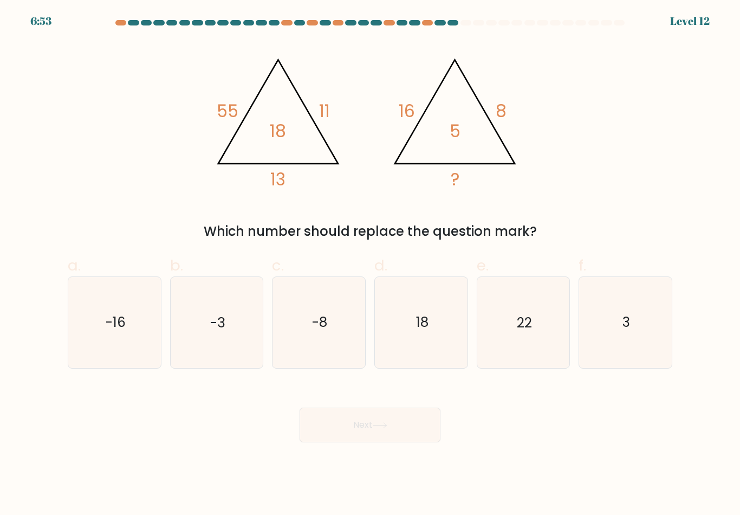
click at [520, 344] on icon "22" at bounding box center [523, 322] width 90 height 90
click at [371, 264] on input "e. 22" at bounding box center [370, 260] width 1 height 7
radio input "true"
click at [409, 428] on button "Next" at bounding box center [370, 424] width 141 height 35
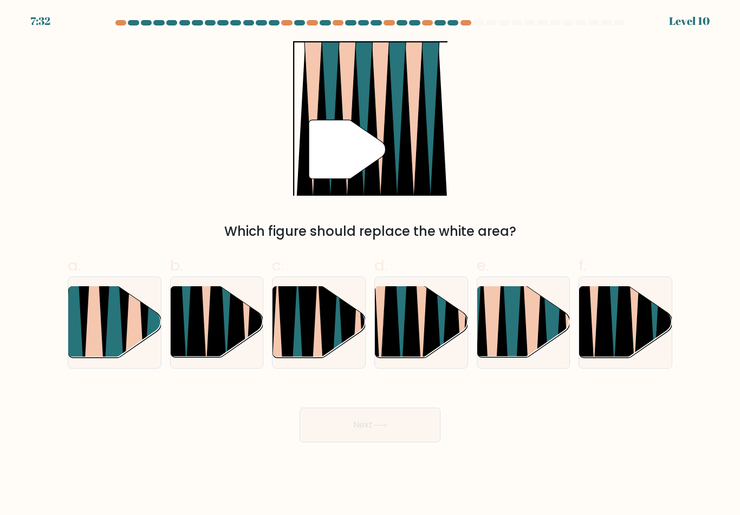
click at [426, 347] on icon at bounding box center [431, 285] width 20 height 185
click at [371, 264] on input "d." at bounding box center [370, 260] width 1 height 7
radio input "true"
click at [402, 424] on button "Next" at bounding box center [370, 424] width 141 height 35
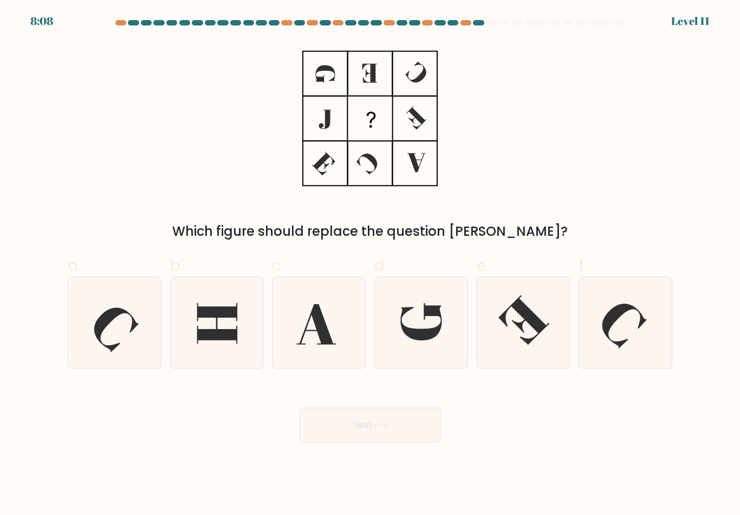
click at [416, 85] on icon at bounding box center [369, 118] width 135 height 154
click at [324, 133] on icon at bounding box center [369, 118] width 135 height 154
click at [370, 167] on icon at bounding box center [369, 118] width 135 height 154
click at [242, 323] on icon at bounding box center [216, 322] width 90 height 90
click at [370, 264] on input "b." at bounding box center [370, 260] width 1 height 7
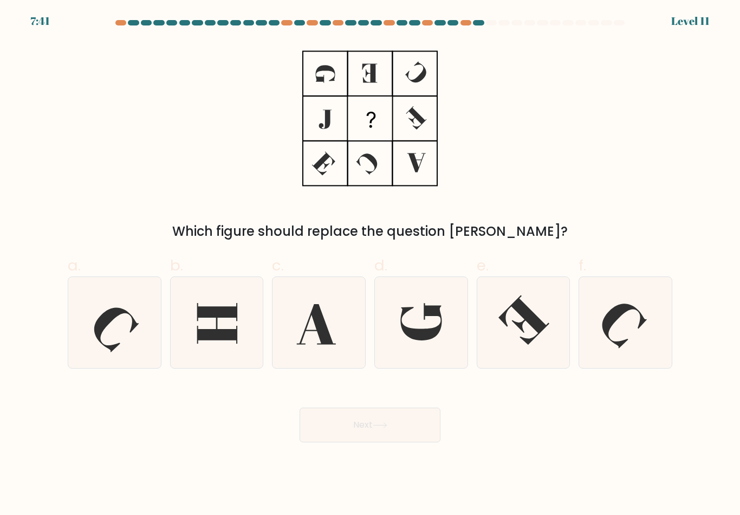
radio input "true"
click at [354, 438] on button "Next" at bounding box center [370, 424] width 141 height 35
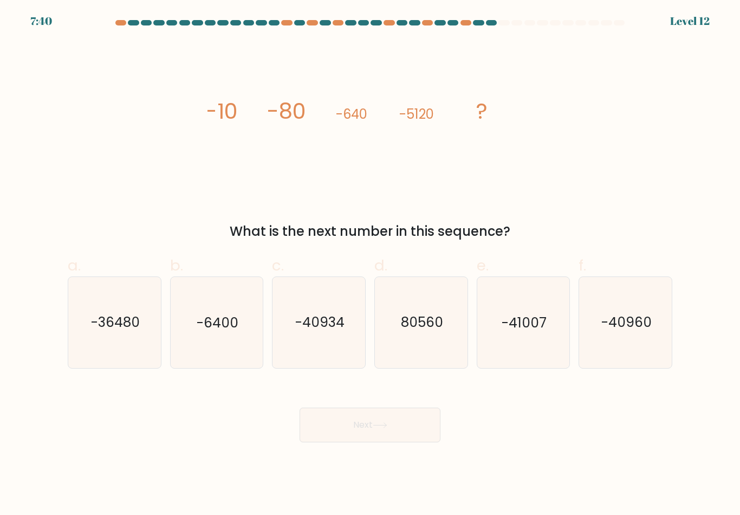
click at [437, 156] on icon "image/svg+xml -10 -80 -640 -5120 ?" at bounding box center [370, 118] width 325 height 154
click at [420, 160] on icon "image/svg+xml -10 -80 -640 -5120 ?" at bounding box center [370, 118] width 325 height 154
click at [361, 172] on icon "image/svg+xml -10 -80 -640 -5120 ?" at bounding box center [370, 118] width 325 height 154
click at [397, 158] on icon "image/svg+xml -10 -80 -640 -5120 ?" at bounding box center [370, 118] width 325 height 154
click at [631, 303] on icon "-40960" at bounding box center [625, 322] width 90 height 90
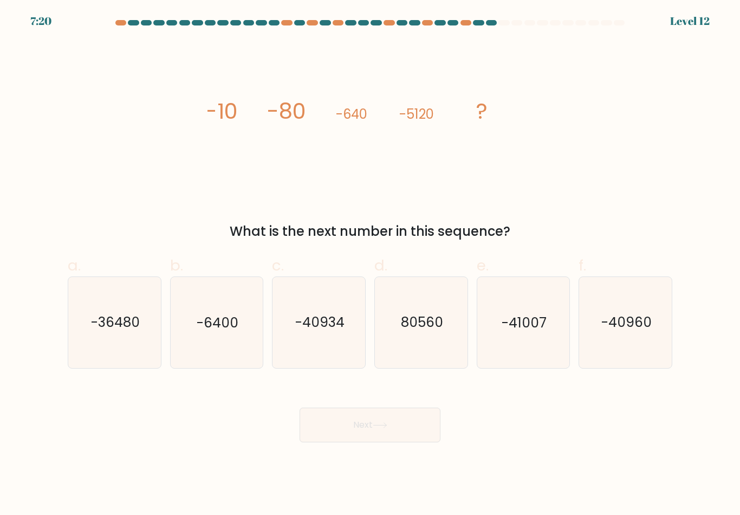
click at [371, 264] on input "f. -40960" at bounding box center [370, 260] width 1 height 7
radio input "true"
click at [389, 425] on button "Next" at bounding box center [370, 424] width 141 height 35
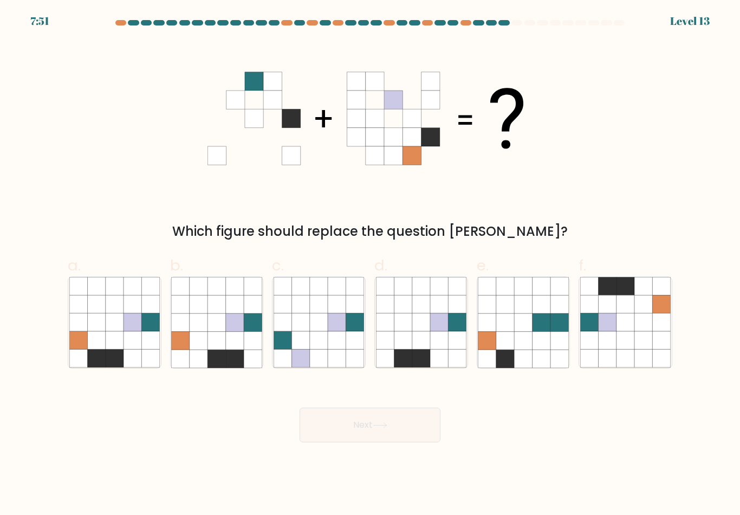
click at [118, 339] on icon at bounding box center [115, 341] width 18 height 18
click at [370, 264] on input "a." at bounding box center [370, 260] width 1 height 7
radio input "true"
click at [366, 427] on button "Next" at bounding box center [370, 424] width 141 height 35
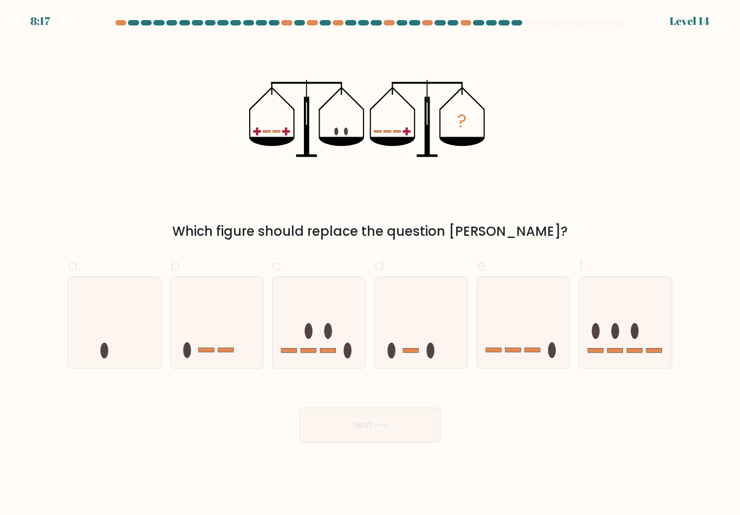
click at [124, 338] on icon at bounding box center [114, 322] width 93 height 76
click at [370, 264] on input "a." at bounding box center [370, 260] width 1 height 7
radio input "true"
click at [359, 440] on button "Next" at bounding box center [370, 424] width 141 height 35
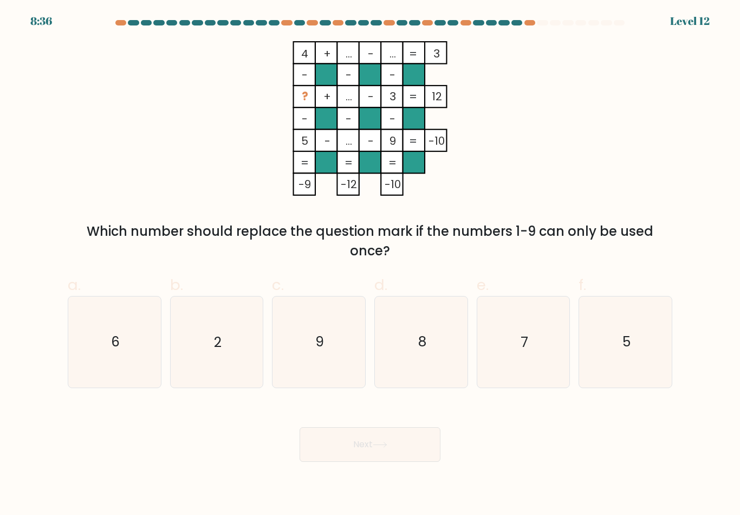
click at [425, 361] on icon "8" at bounding box center [421, 341] width 90 height 90
click at [371, 264] on input "d. 8" at bounding box center [370, 260] width 1 height 7
radio input "true"
click at [387, 448] on icon at bounding box center [380, 445] width 15 height 6
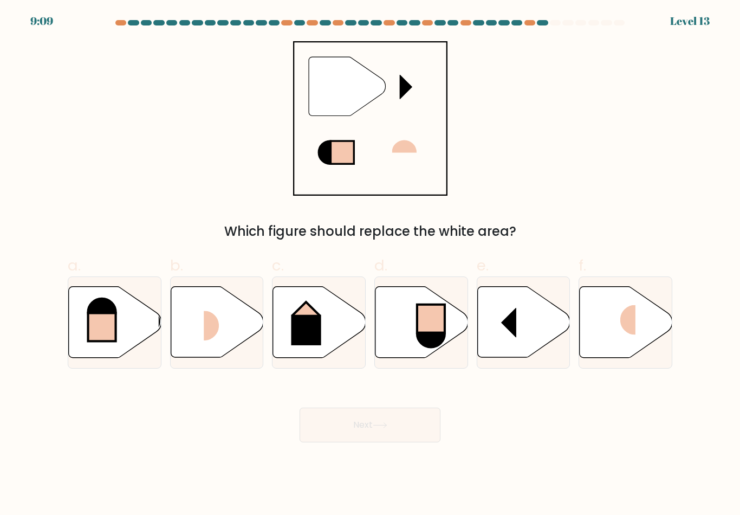
click at [321, 324] on icon at bounding box center [319, 322] width 93 height 71
click at [370, 264] on input "c." at bounding box center [370, 260] width 1 height 7
radio input "true"
click at [404, 431] on button "Next" at bounding box center [370, 424] width 141 height 35
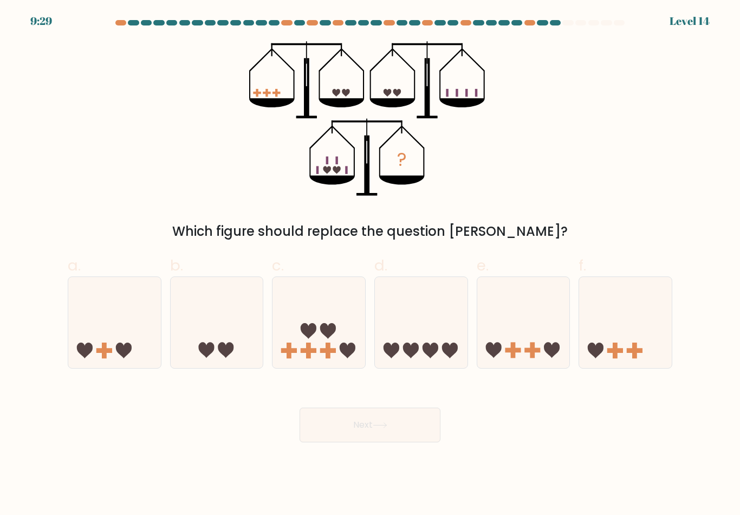
click at [503, 341] on icon at bounding box center [523, 322] width 93 height 76
click at [371, 264] on input "e." at bounding box center [370, 260] width 1 height 7
radio input "true"
click at [410, 431] on button "Next" at bounding box center [370, 424] width 141 height 35
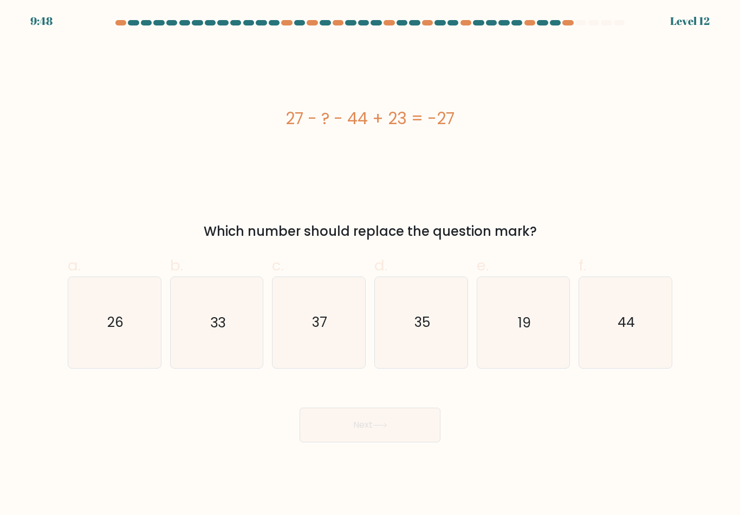
click at [340, 128] on div "27 - ? - 44 + 23 = -27" at bounding box center [370, 118] width 605 height 24
click at [293, 130] on div "27 - ? - 44 + 23 = -27" at bounding box center [370, 118] width 605 height 24
click at [390, 128] on div "27 - ? - 44 + 23 = -27" at bounding box center [370, 118] width 605 height 24
click at [294, 131] on div "27 - ? - 44 + 23 = -27" at bounding box center [370, 118] width 605 height 24
click at [346, 164] on div "27 - ? - 44 + 23 = -27" at bounding box center [370, 118] width 605 height 154
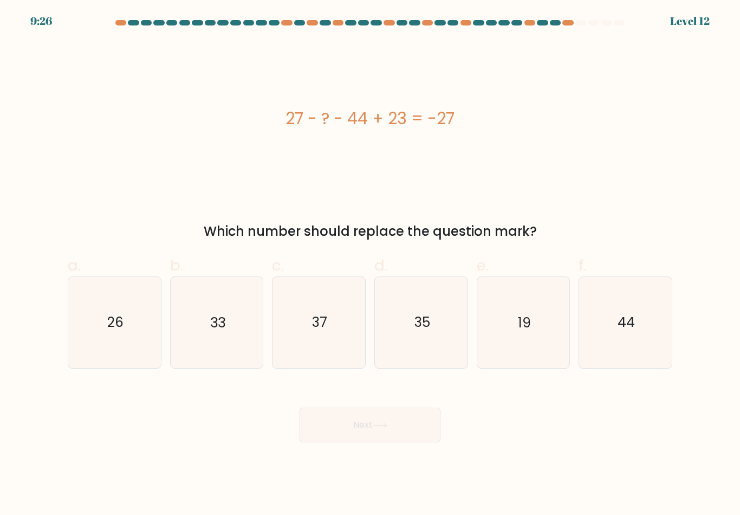
click at [297, 130] on div "27 - ? - 44 + 23 = -27" at bounding box center [370, 118] width 605 height 24
click at [612, 315] on icon "44" at bounding box center [625, 322] width 90 height 90
click at [371, 264] on input "f. 44" at bounding box center [370, 260] width 1 height 7
radio input "true"
click at [403, 431] on button "Next" at bounding box center [370, 424] width 141 height 35
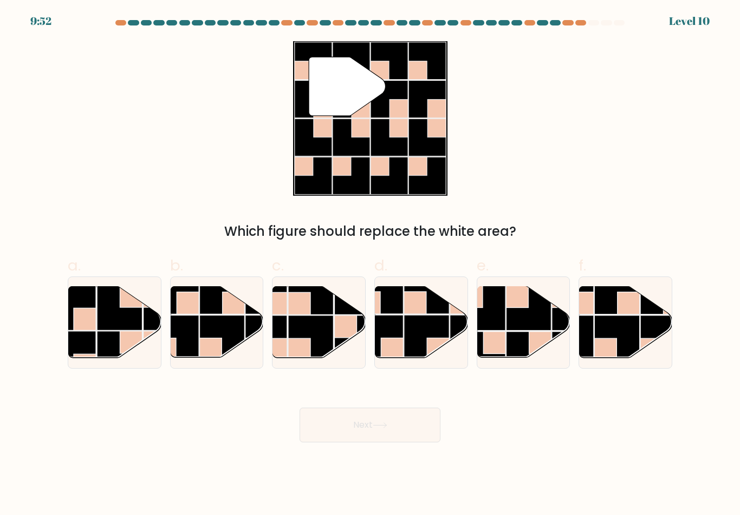
click at [428, 338] on rect at bounding box center [426, 337] width 45 height 45
click at [371, 264] on input "d." at bounding box center [370, 260] width 1 height 7
radio input "true"
click at [402, 427] on button "Next" at bounding box center [370, 424] width 141 height 35
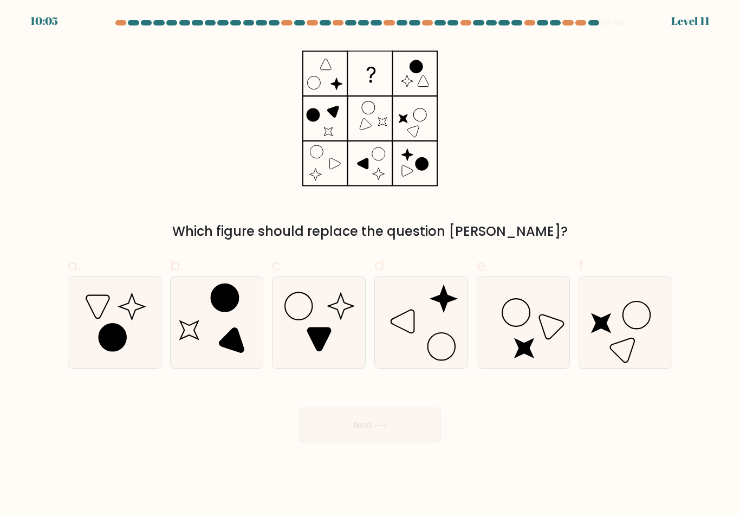
click at [331, 335] on icon at bounding box center [319, 339] width 23 height 23
click at [370, 264] on input "c." at bounding box center [370, 260] width 1 height 7
radio input "true"
click at [363, 442] on button "Next" at bounding box center [370, 424] width 141 height 35
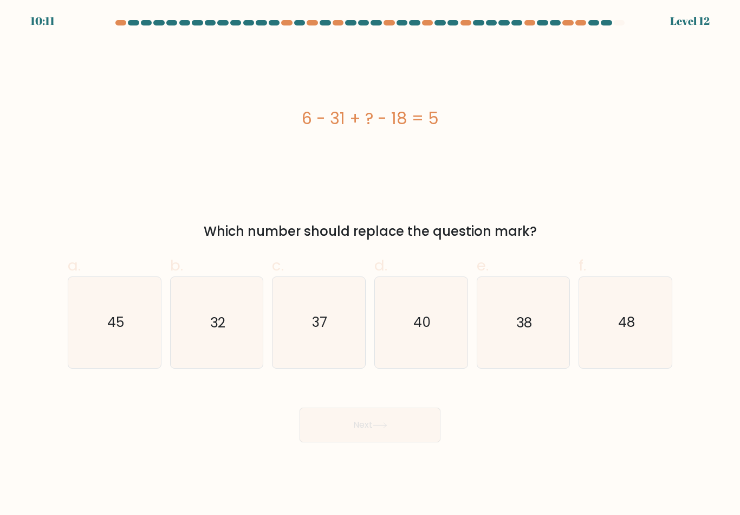
click at [637, 334] on icon "48" at bounding box center [625, 322] width 90 height 90
click at [371, 264] on input "f. 48" at bounding box center [370, 260] width 1 height 7
radio input "true"
click at [393, 429] on button "Next" at bounding box center [370, 424] width 141 height 35
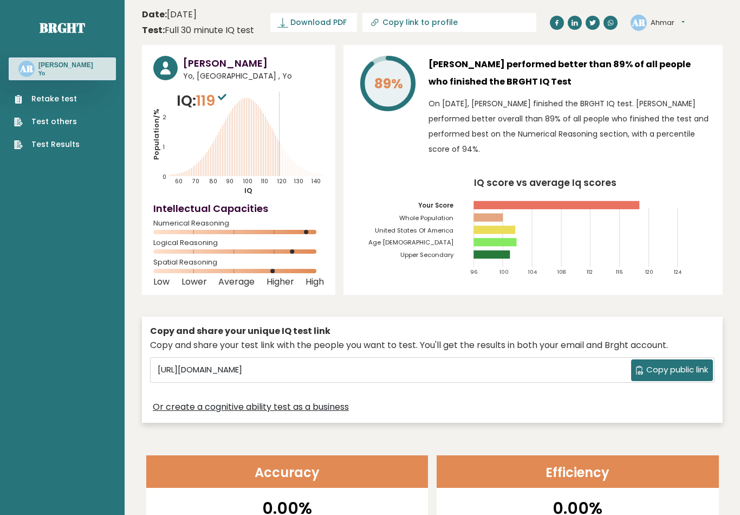
click at [40, 99] on link "Retake test" at bounding box center [47, 98] width 66 height 11
click at [60, 147] on link "Test Results" at bounding box center [47, 144] width 66 height 11
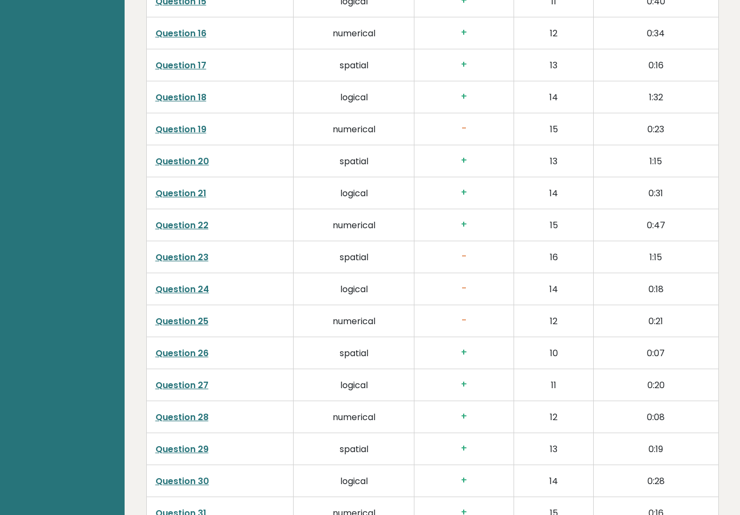
scroll to position [2669, 0]
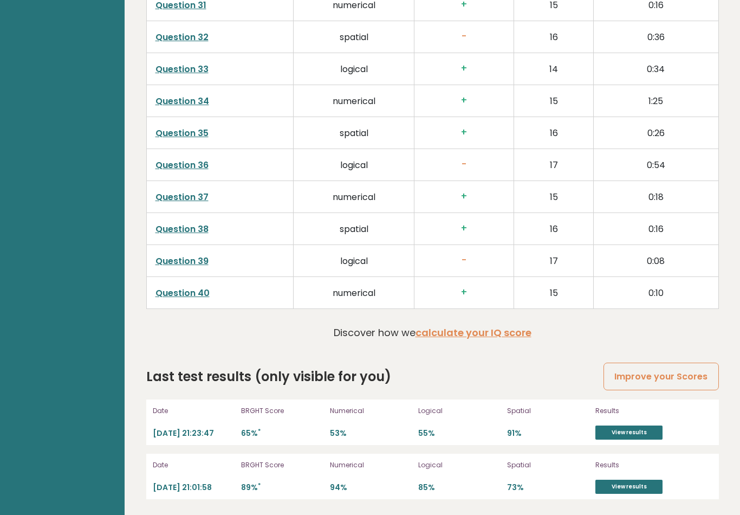
click at [620, 431] on link "View results" at bounding box center [628, 432] width 67 height 14
click at [614, 491] on link "View results" at bounding box center [628, 487] width 67 height 14
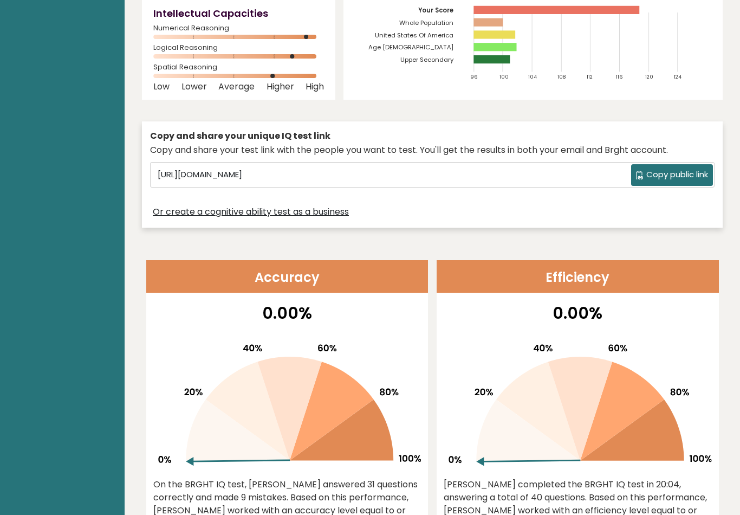
scroll to position [0, 0]
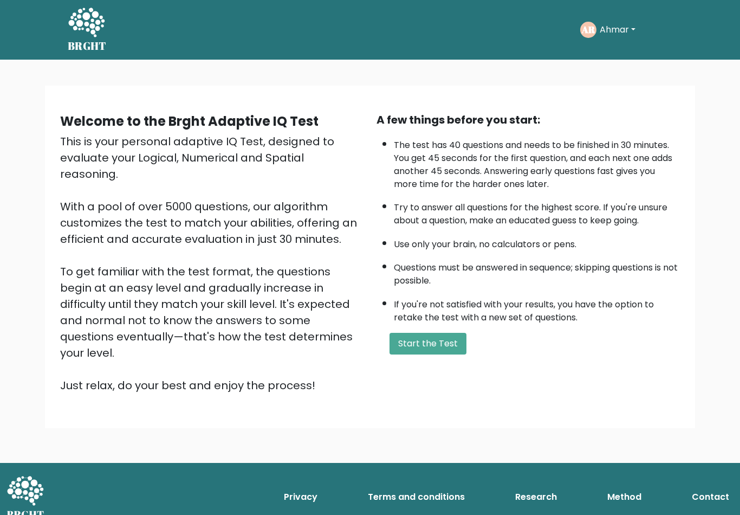
click at [426, 354] on button "Start the Test" at bounding box center [428, 344] width 77 height 22
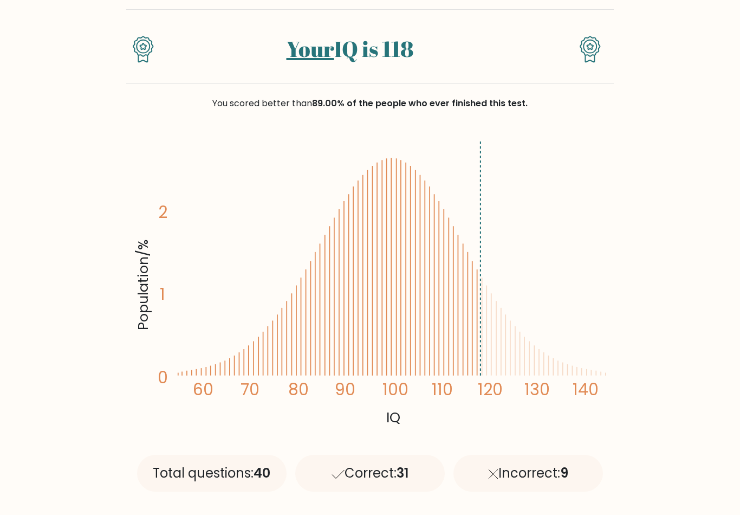
scroll to position [31, 0]
